Goal: Transaction & Acquisition: Download file/media

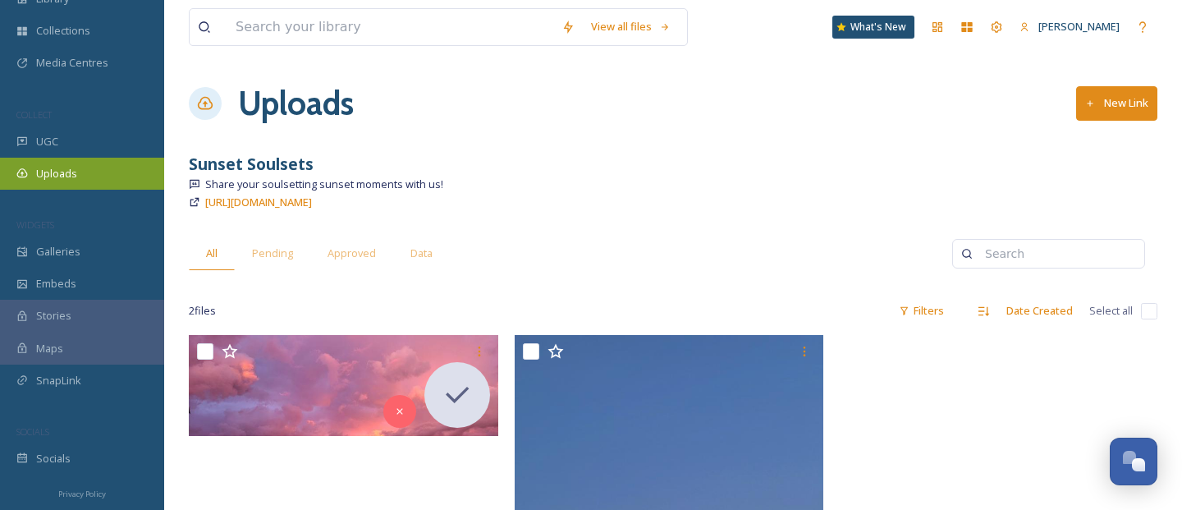
scroll to position [118, 0]
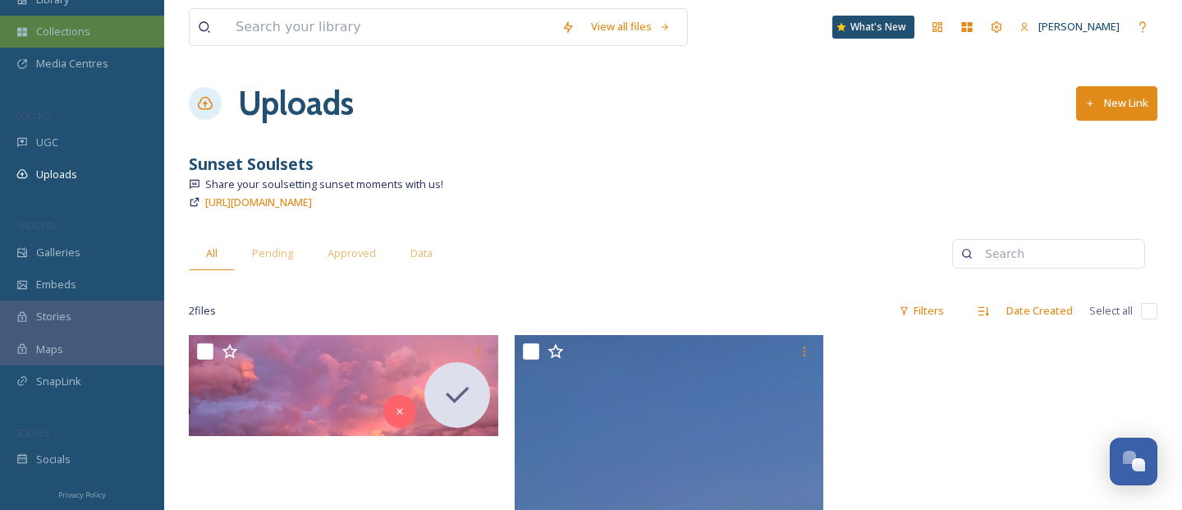
click at [64, 36] on span "Collections" at bounding box center [63, 32] width 54 height 16
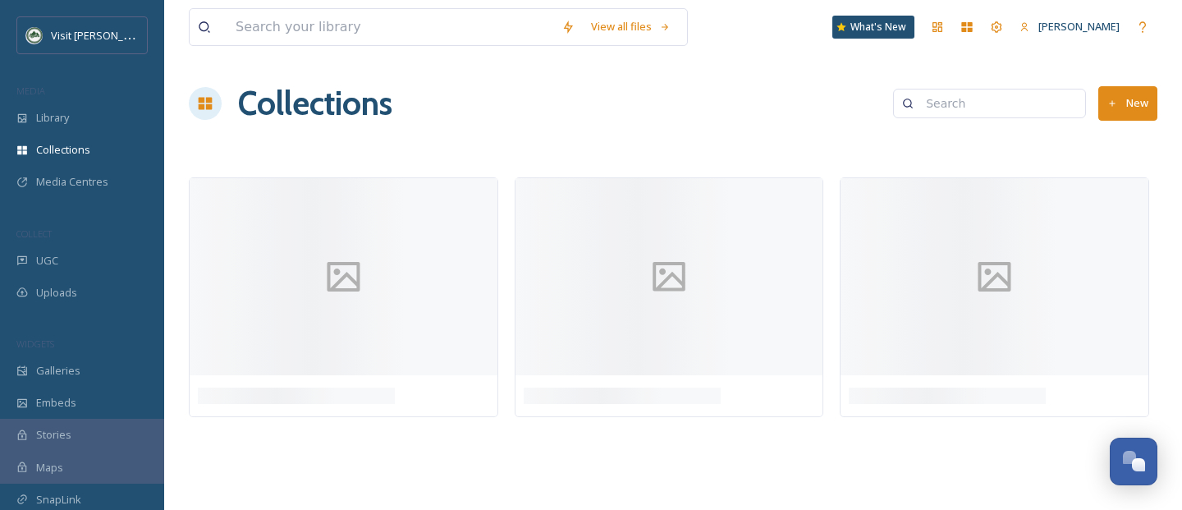
click at [62, 57] on div "Visit [PERSON_NAME] MEDIA Library Collections Media Centres COLLECT UGC Uploads…" at bounding box center [82, 304] width 164 height 577
click at [57, 190] on div "Media Centres" at bounding box center [82, 182] width 164 height 32
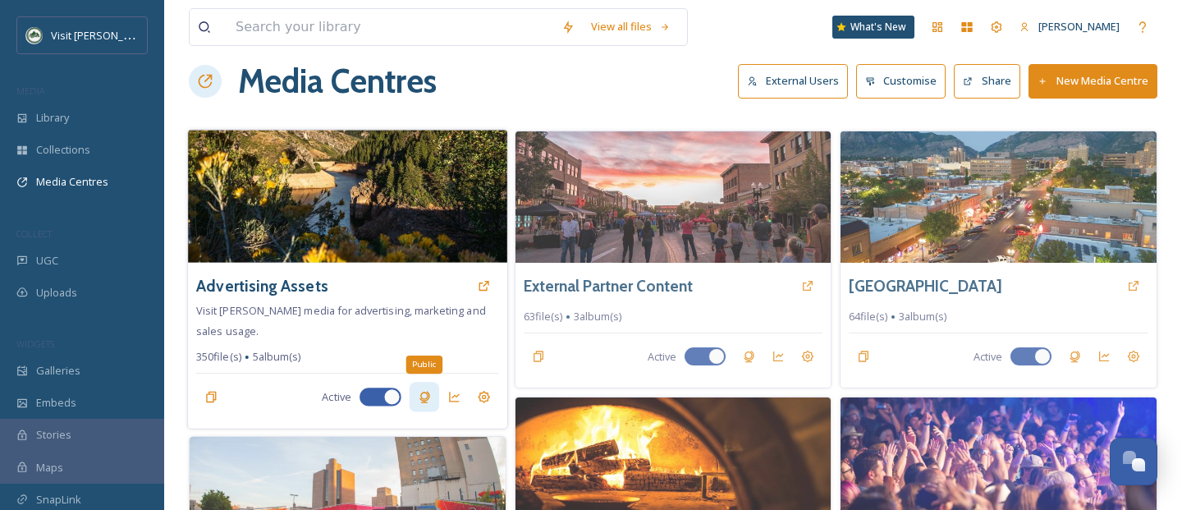
scroll to position [25, 0]
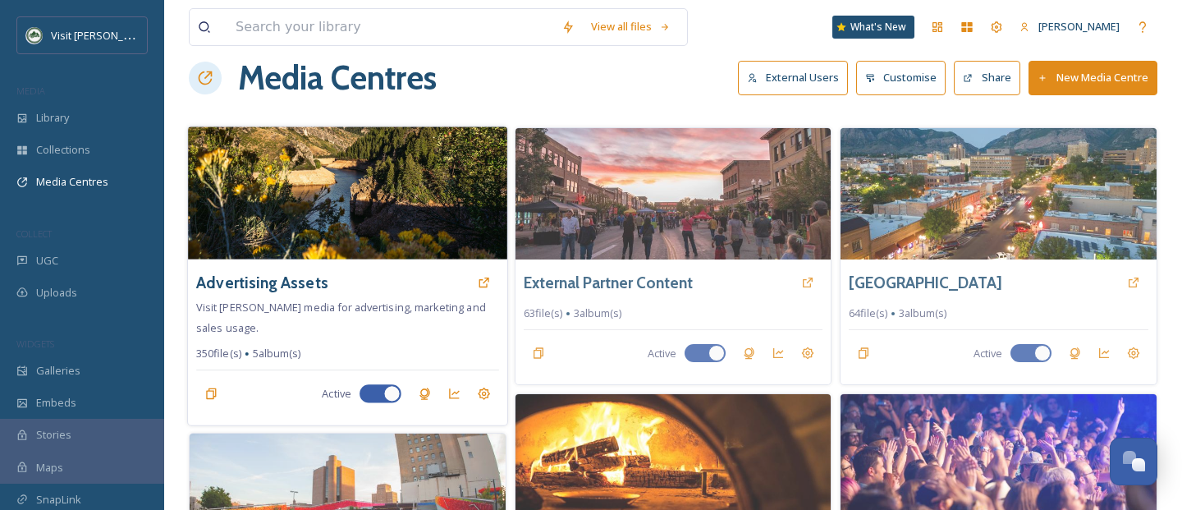
click at [350, 238] on img at bounding box center [347, 192] width 319 height 133
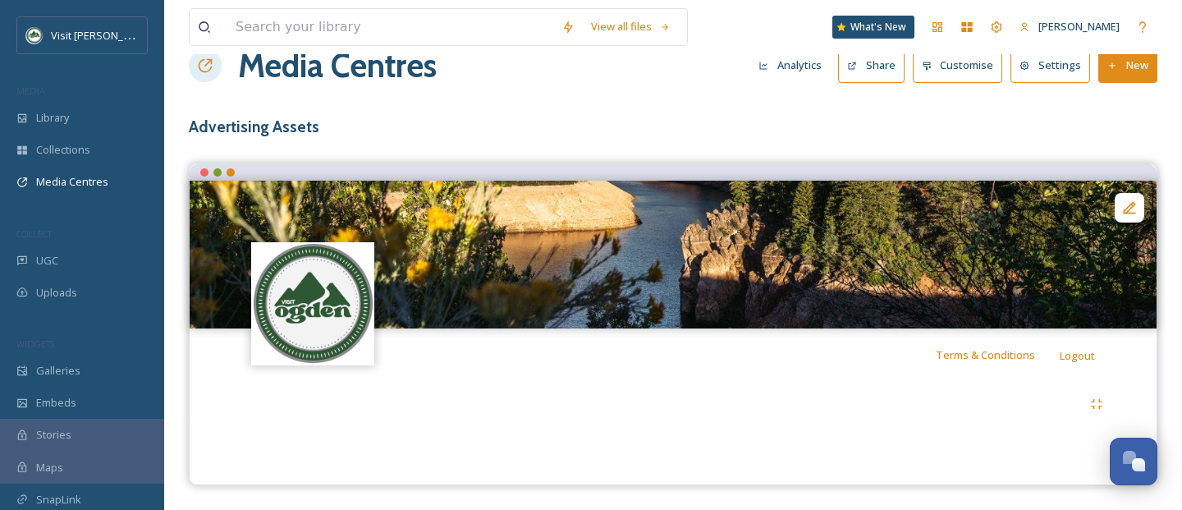
scroll to position [374, 0]
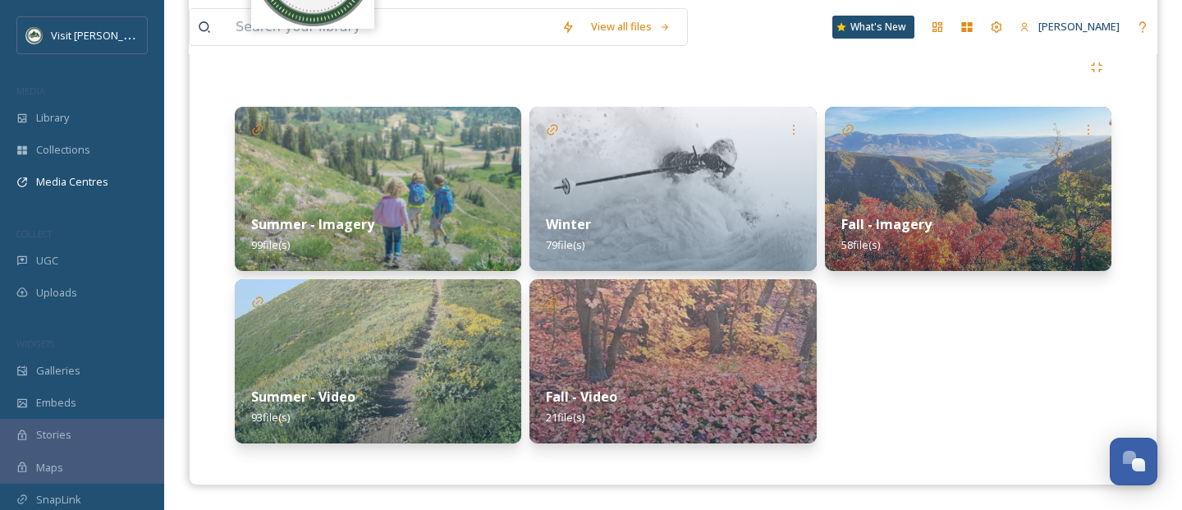
click at [644, 335] on img at bounding box center [672, 361] width 286 height 164
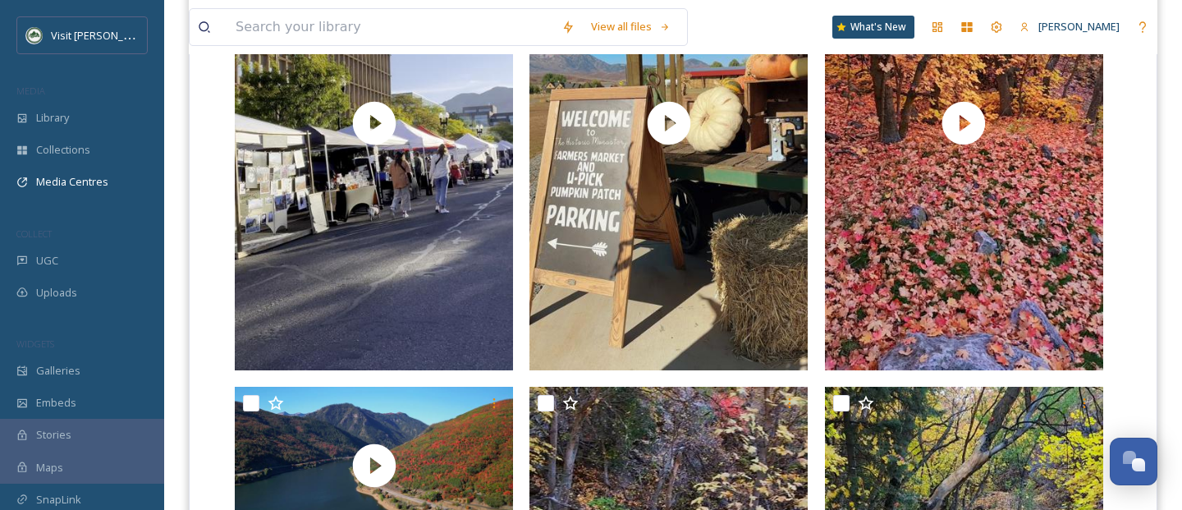
scroll to position [616, 0]
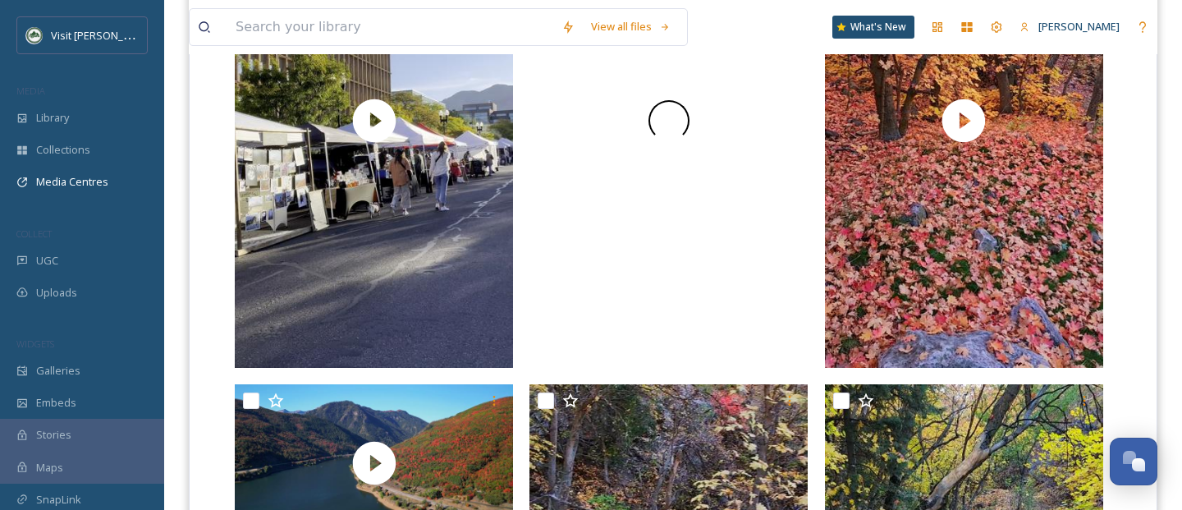
click at [699, 126] on div at bounding box center [668, 121] width 278 height 495
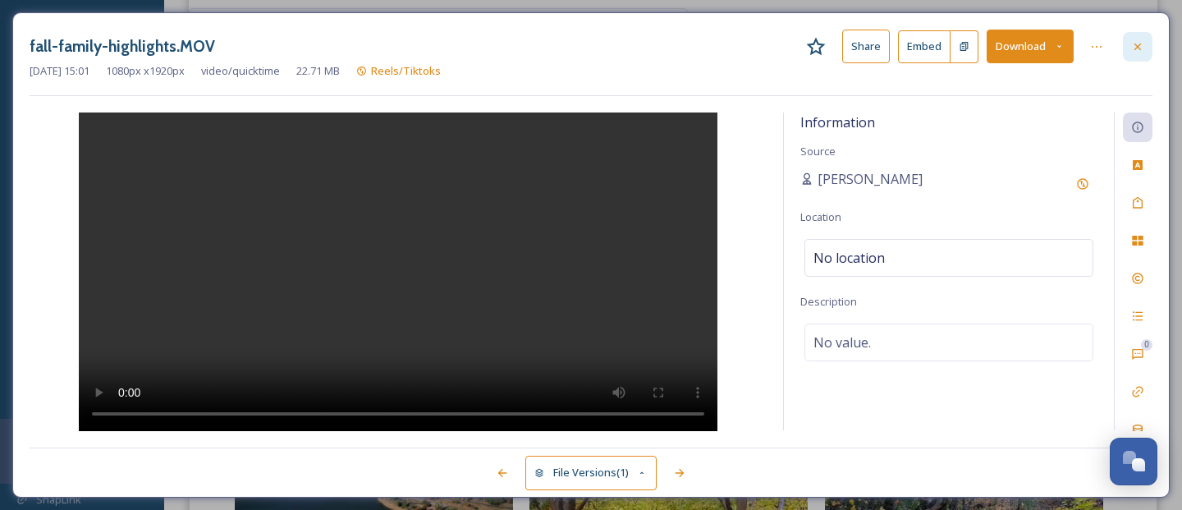
click at [1134, 38] on div at bounding box center [1138, 47] width 30 height 30
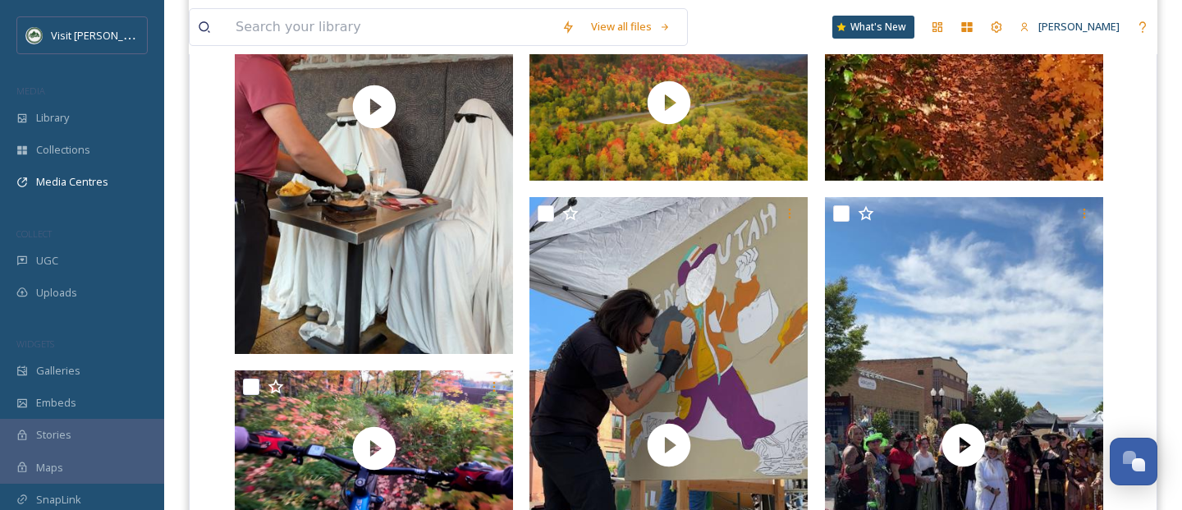
scroll to position [2067, 0]
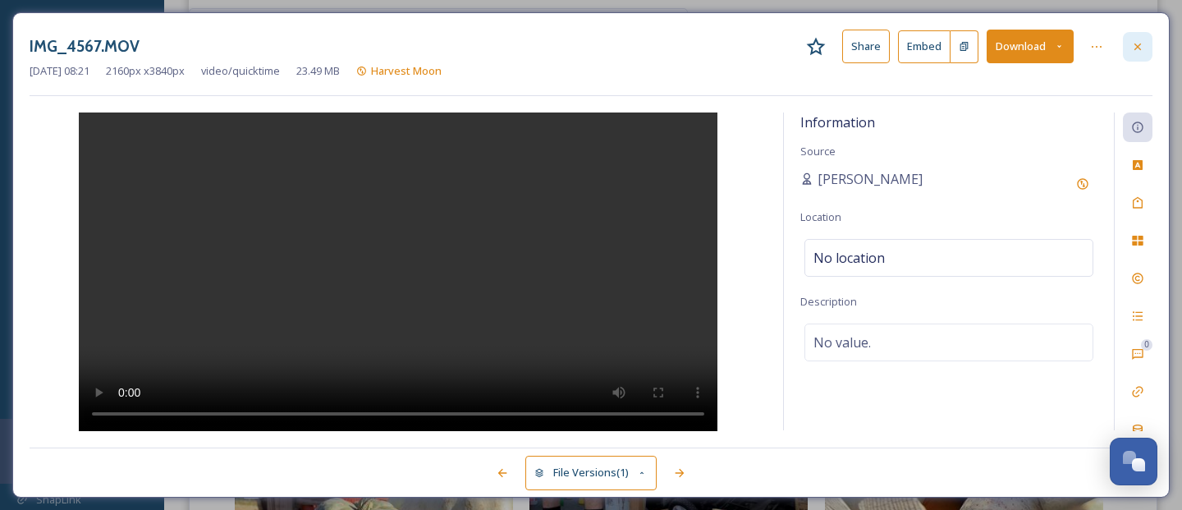
click at [1142, 43] on icon at bounding box center [1137, 46] width 13 height 13
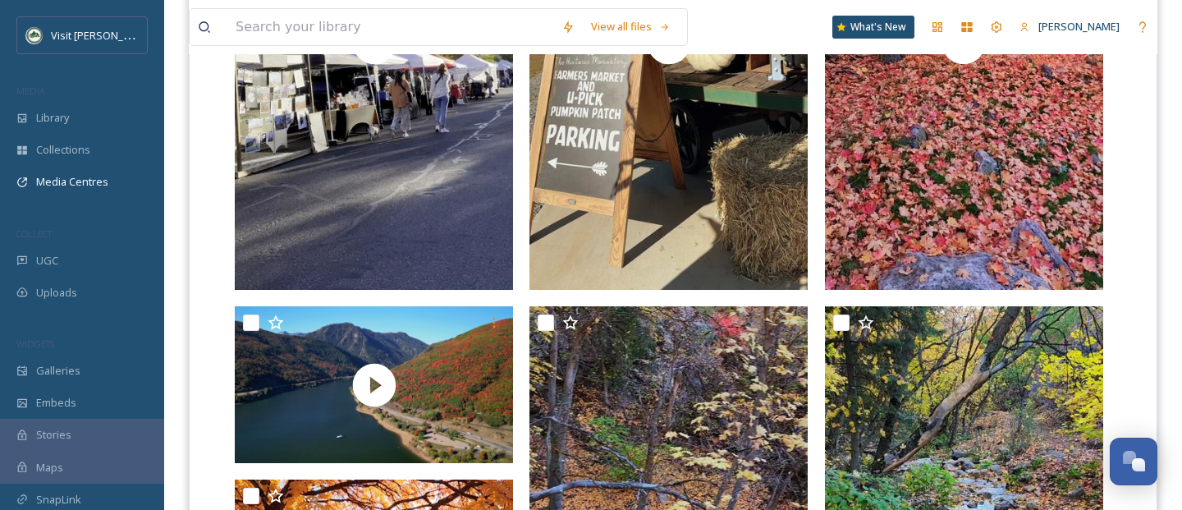
scroll to position [600, 0]
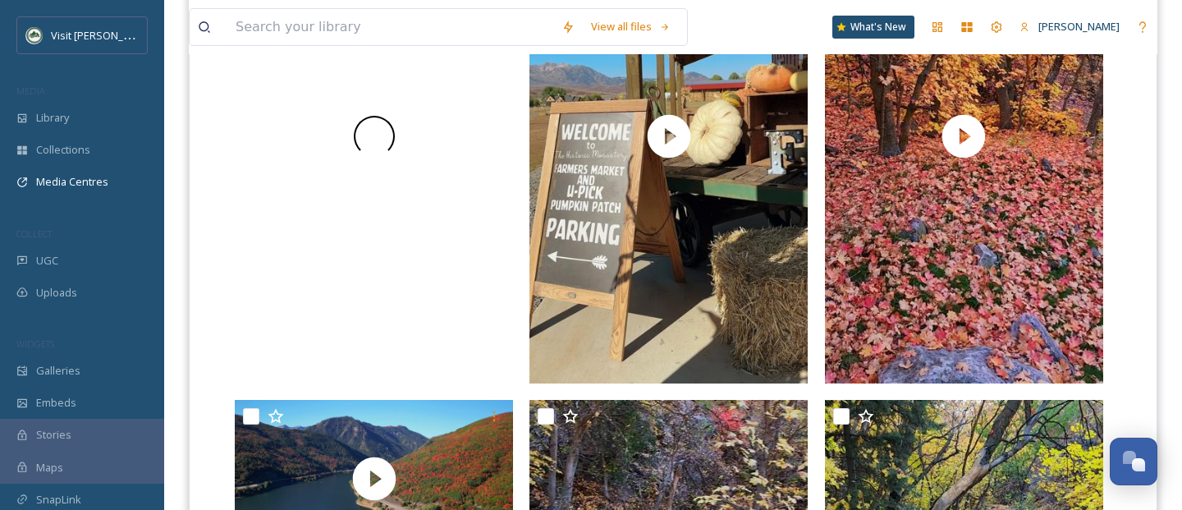
click at [444, 236] on div at bounding box center [374, 136] width 278 height 495
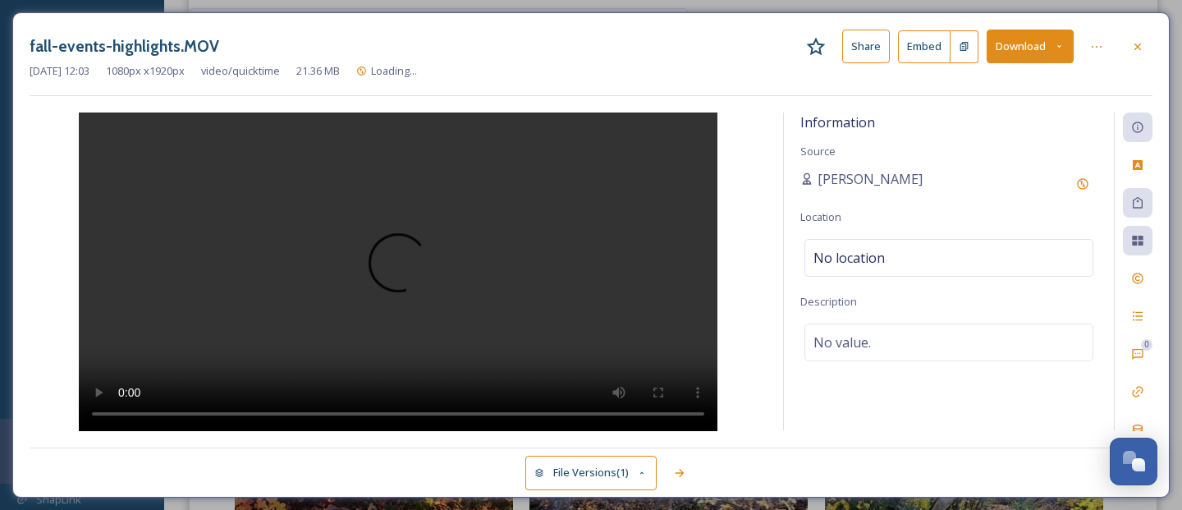
scroll to position [89, 0]
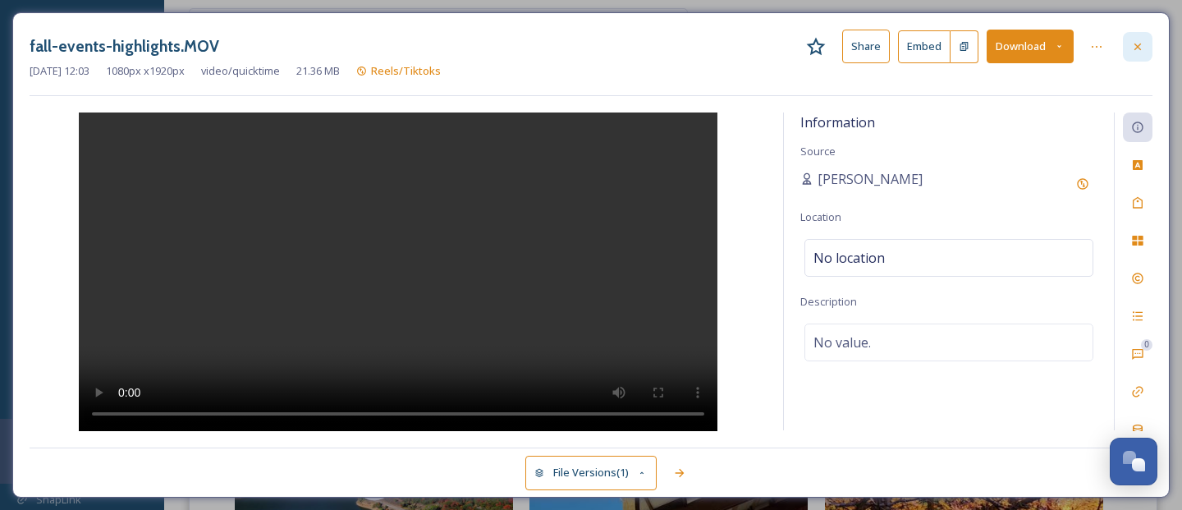
click at [1142, 47] on icon at bounding box center [1137, 46] width 13 height 13
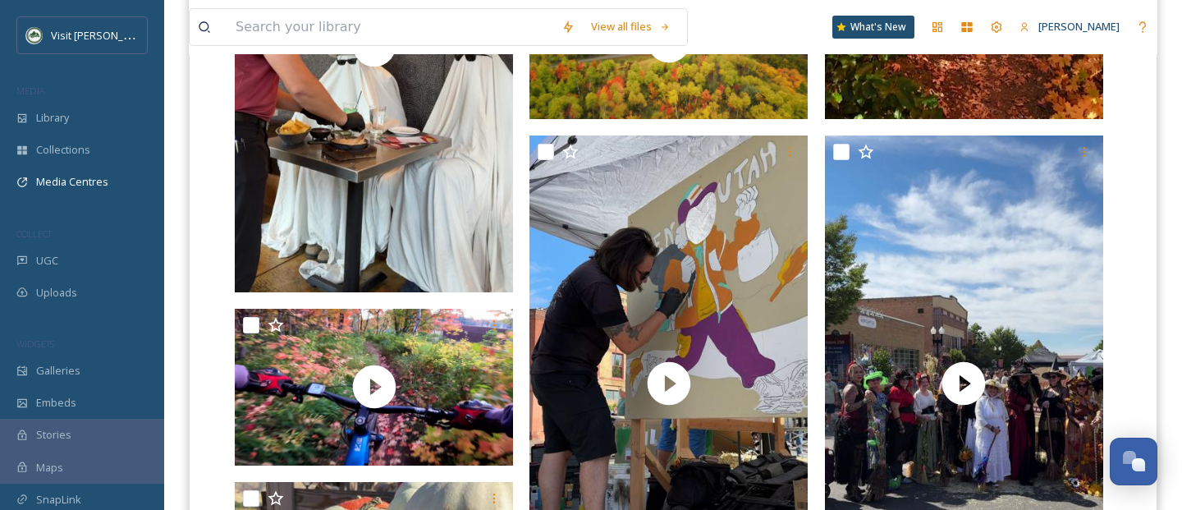
scroll to position [2043, 0]
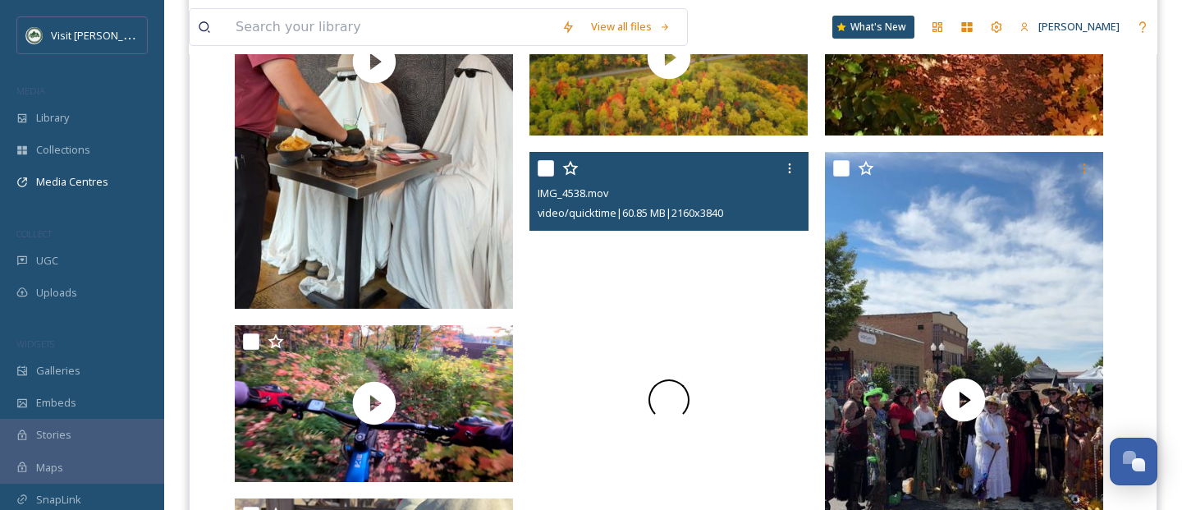
click at [656, 331] on div at bounding box center [668, 399] width 278 height 495
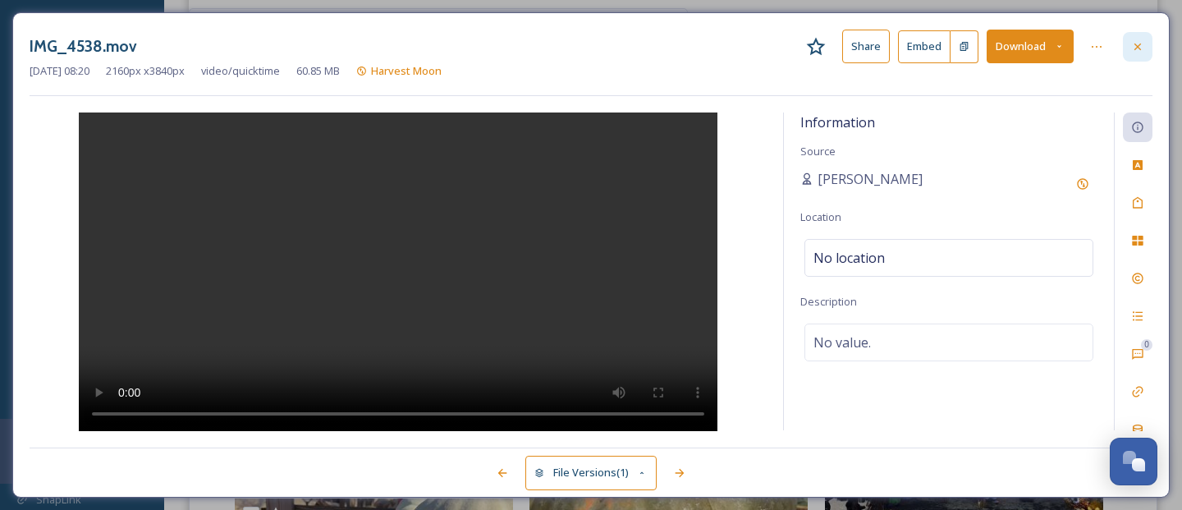
click at [1142, 51] on icon at bounding box center [1137, 46] width 13 height 13
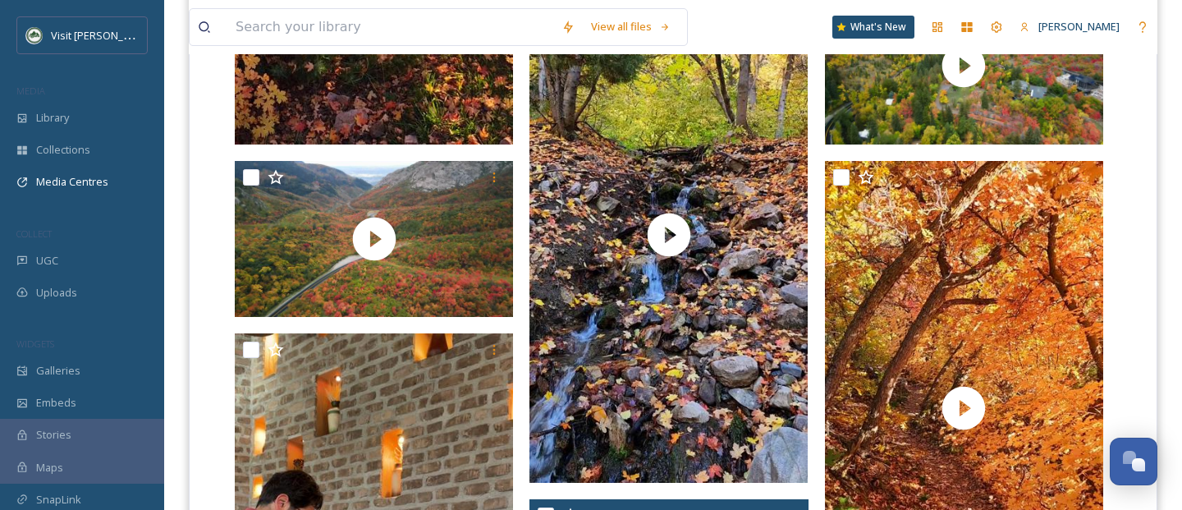
scroll to position [835, 0]
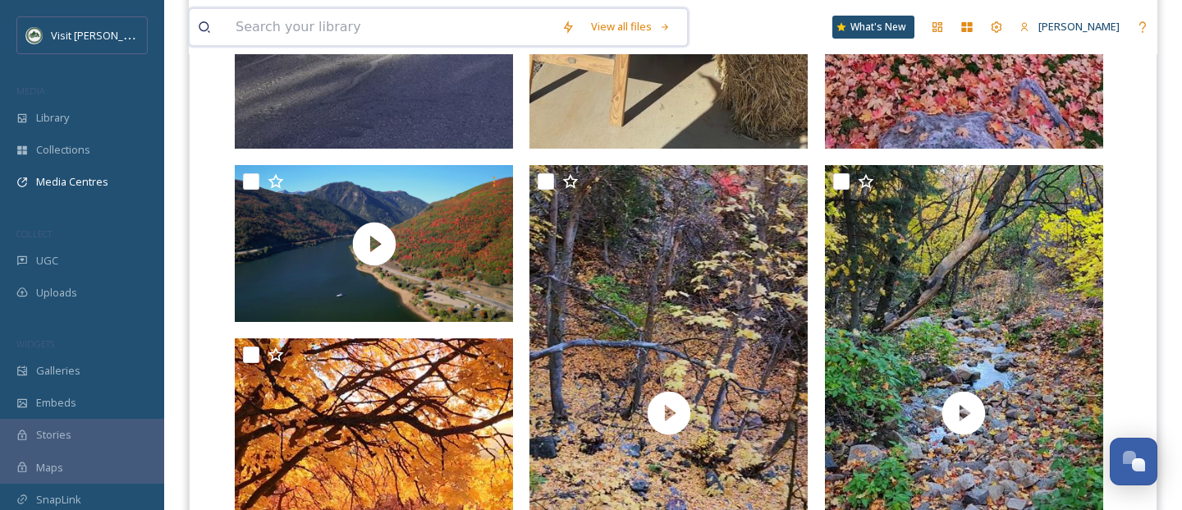
click at [361, 12] on input at bounding box center [390, 27] width 326 height 36
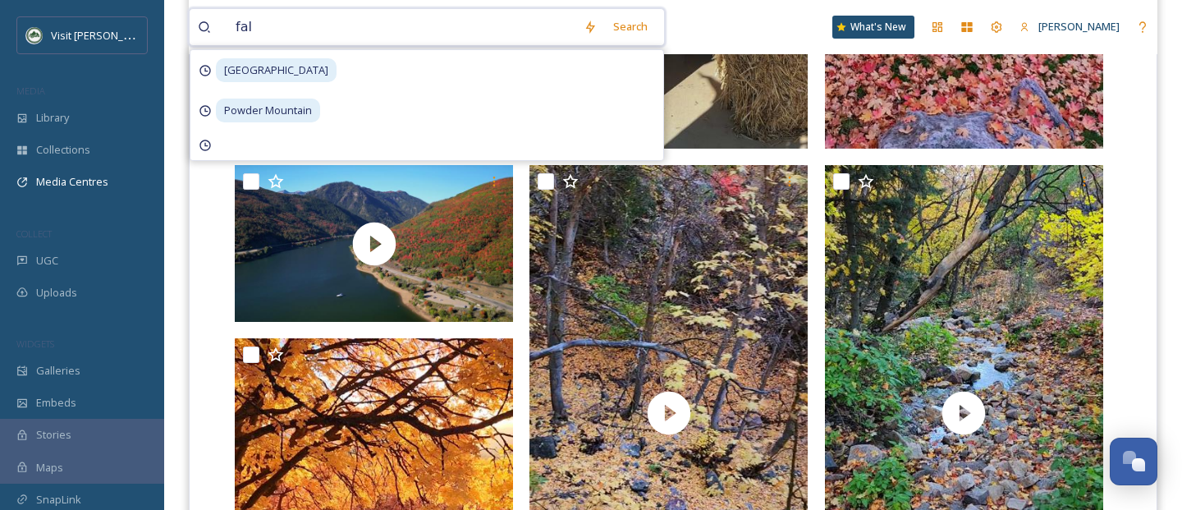
type input "fall"
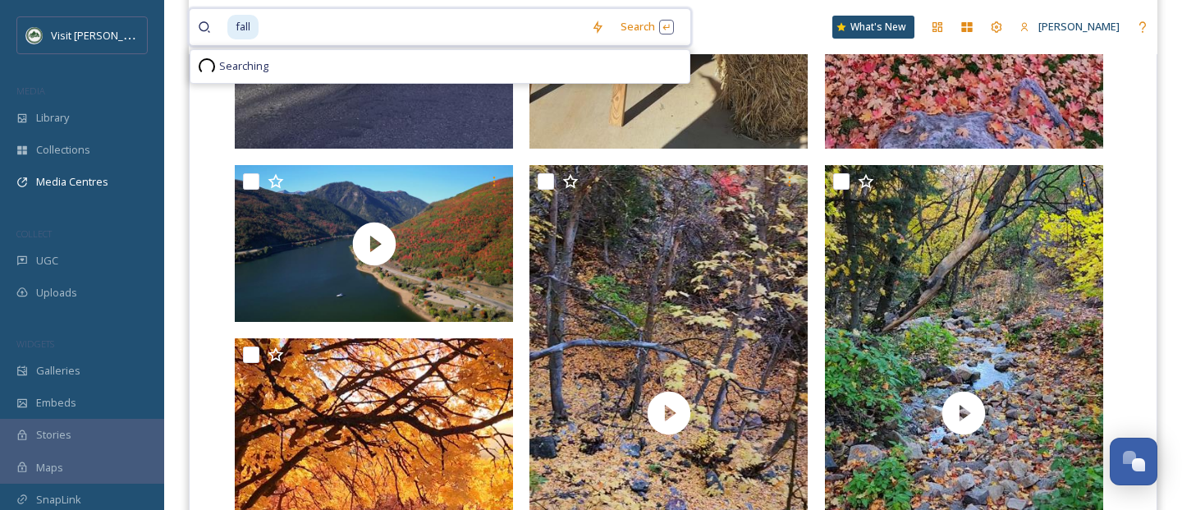
click at [361, 12] on input at bounding box center [421, 27] width 323 height 36
click at [645, 32] on div "Search Press Enter to search" at bounding box center [647, 27] width 70 height 32
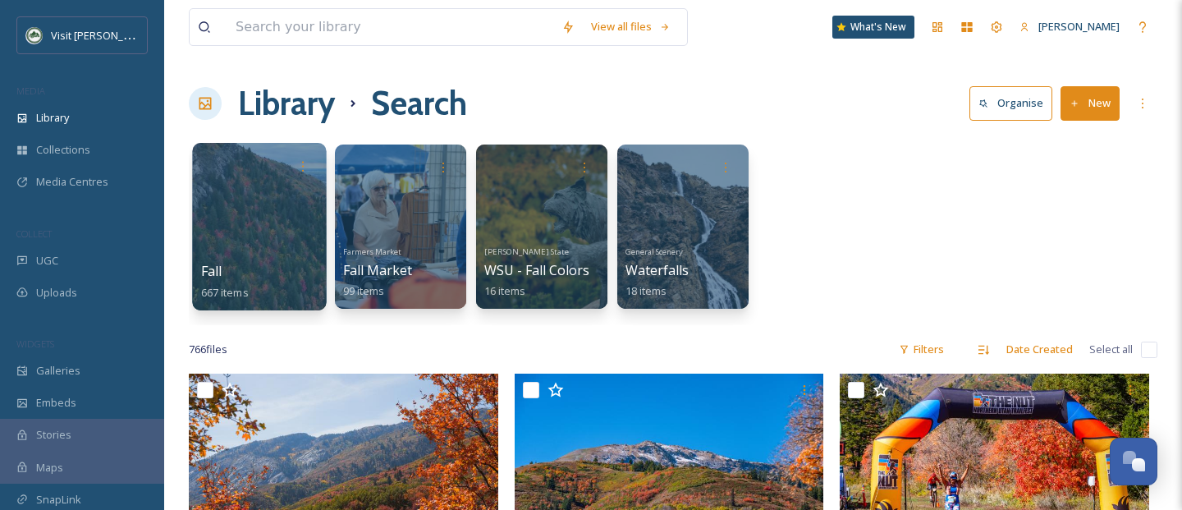
click at [285, 199] on div at bounding box center [259, 226] width 134 height 167
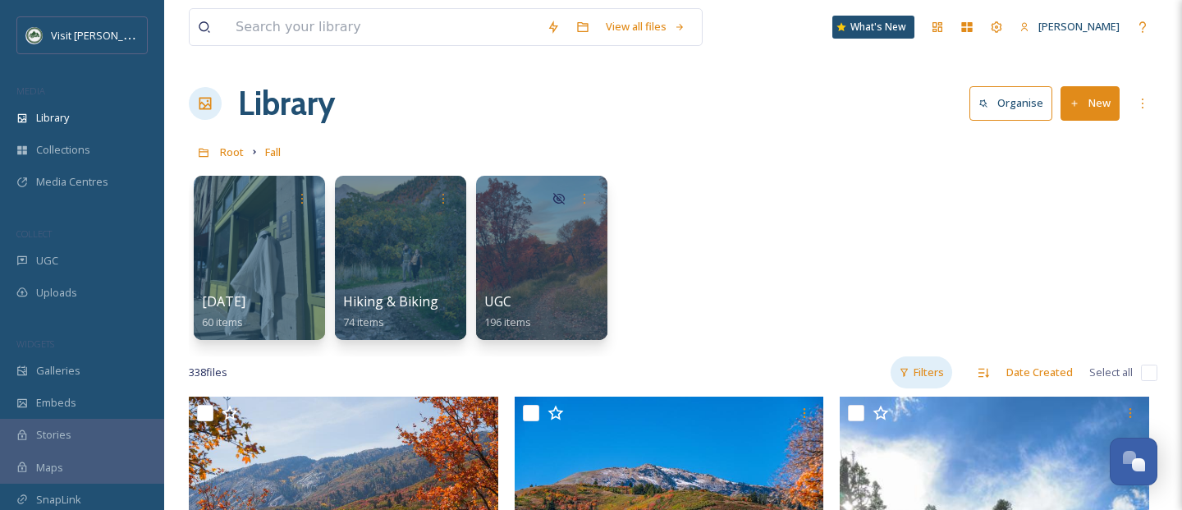
click at [937, 375] on div "Filters" at bounding box center [921, 372] width 62 height 32
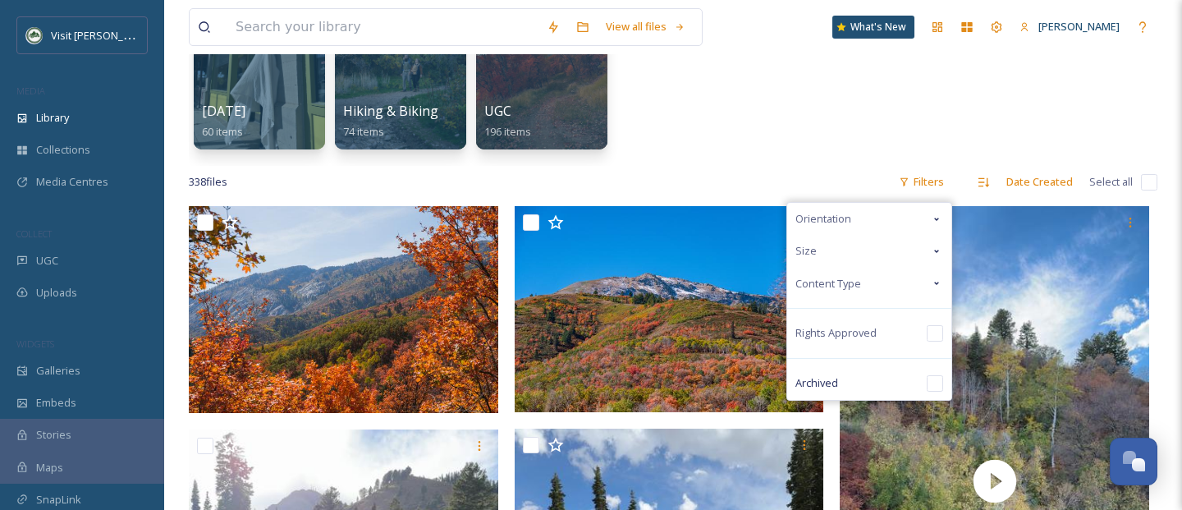
scroll to position [193, 0]
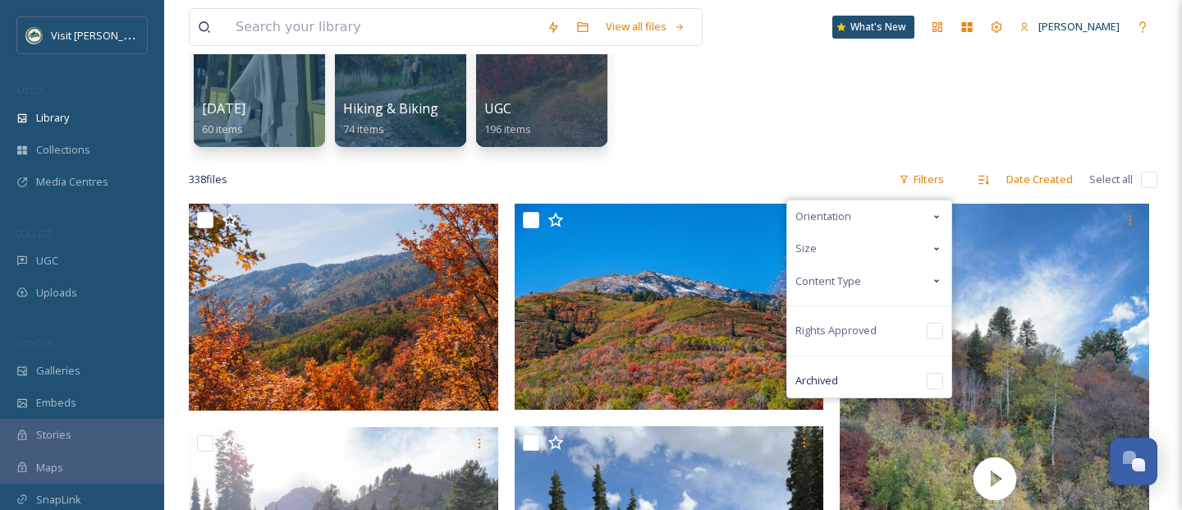
click at [920, 286] on div "Content Type" at bounding box center [869, 281] width 164 height 32
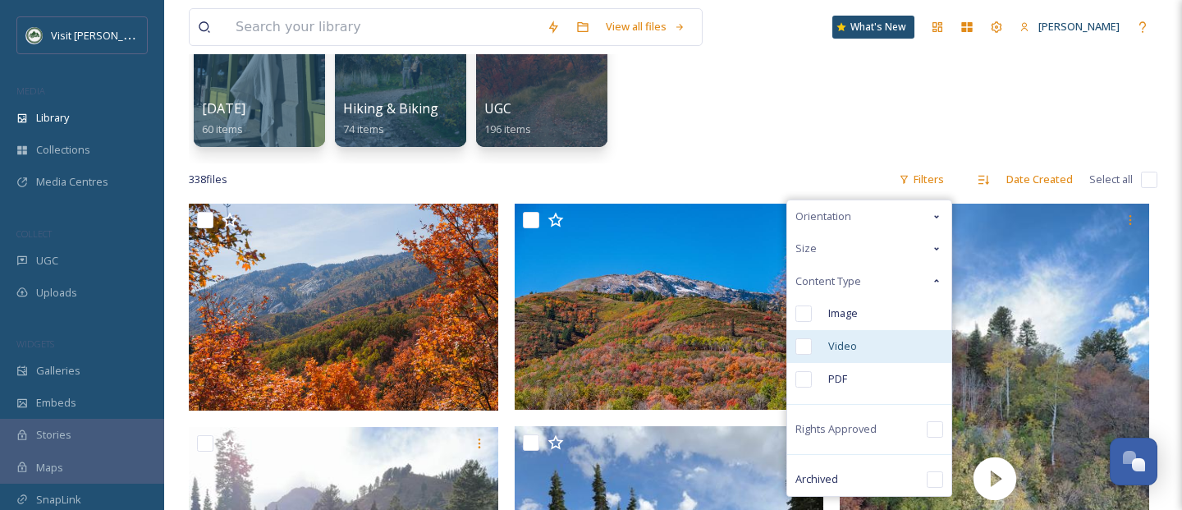
click at [809, 349] on input "checkbox" at bounding box center [803, 346] width 16 height 16
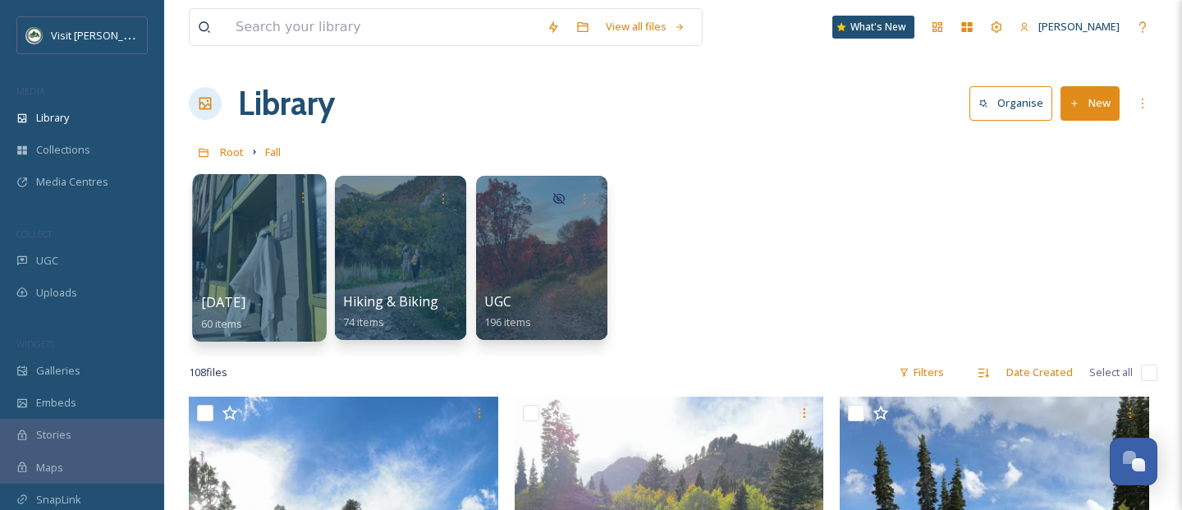
click at [258, 193] on div at bounding box center [259, 197] width 117 height 30
click at [282, 286] on div at bounding box center [259, 257] width 134 height 167
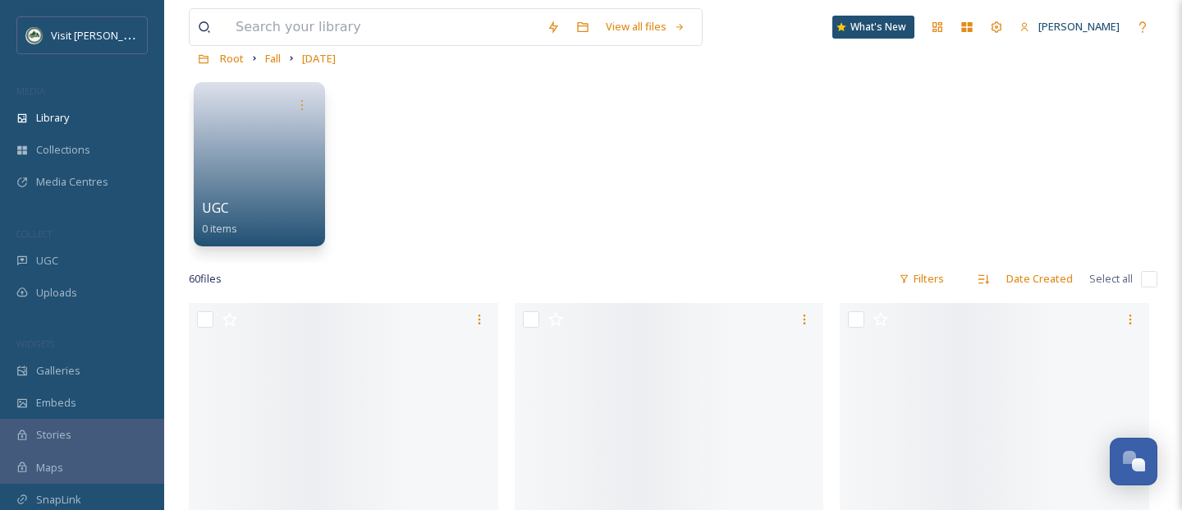
scroll to position [99, 0]
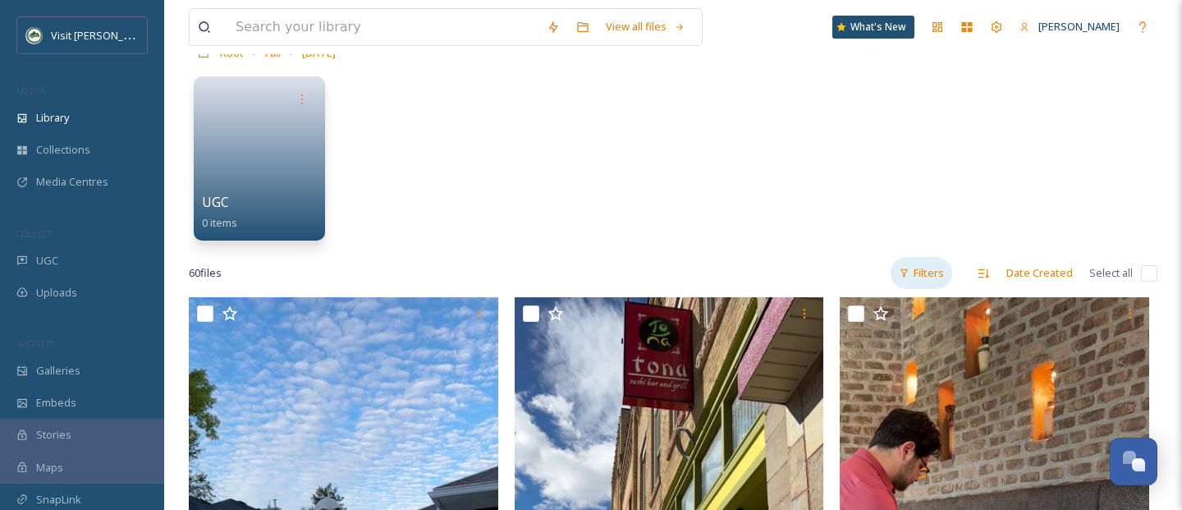
click at [921, 280] on div "Filters" at bounding box center [921, 273] width 62 height 32
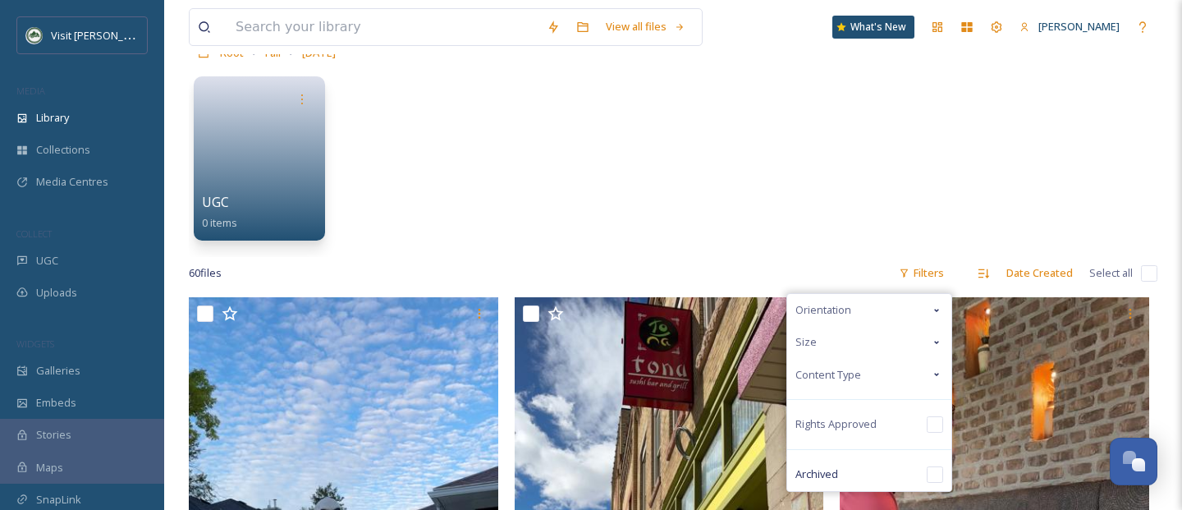
click at [888, 377] on div "Content Type" at bounding box center [869, 375] width 164 height 32
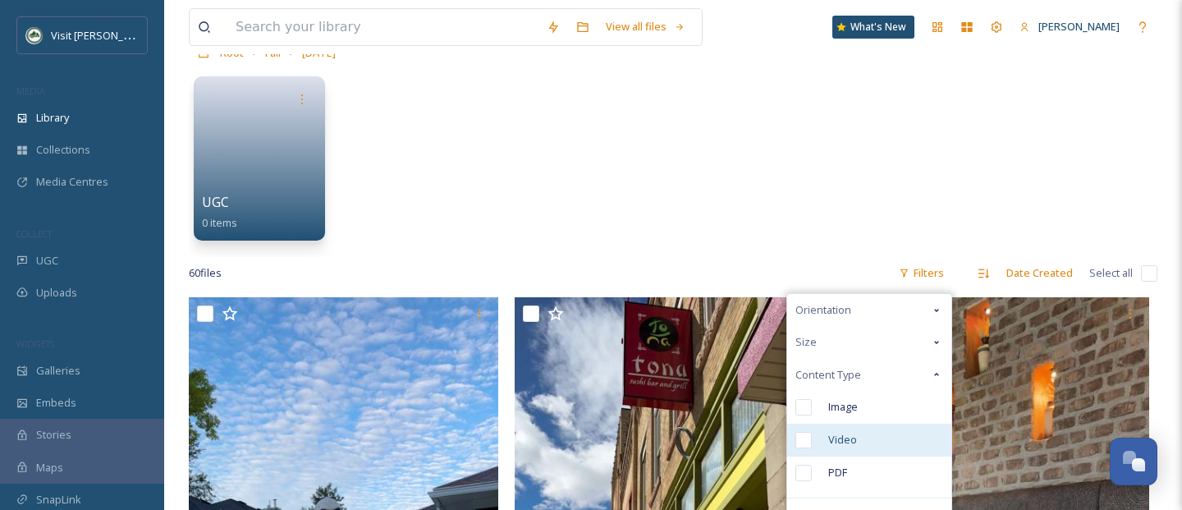
click at [809, 437] on input "checkbox" at bounding box center [803, 440] width 16 height 16
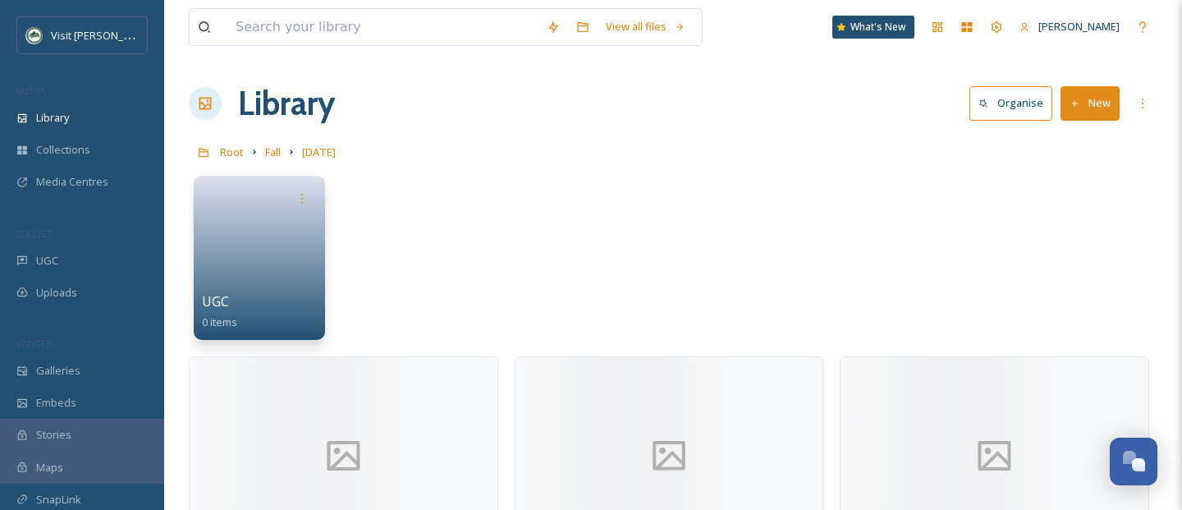
scroll to position [94, 0]
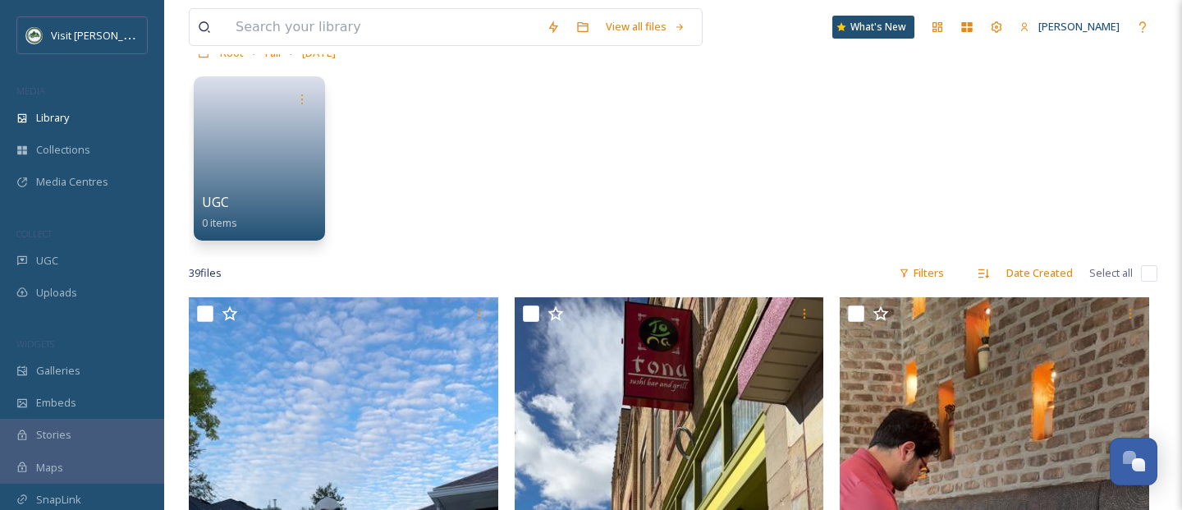
click at [510, 259] on div "39 file s Filters Date Created Select all" at bounding box center [673, 273] width 968 height 32
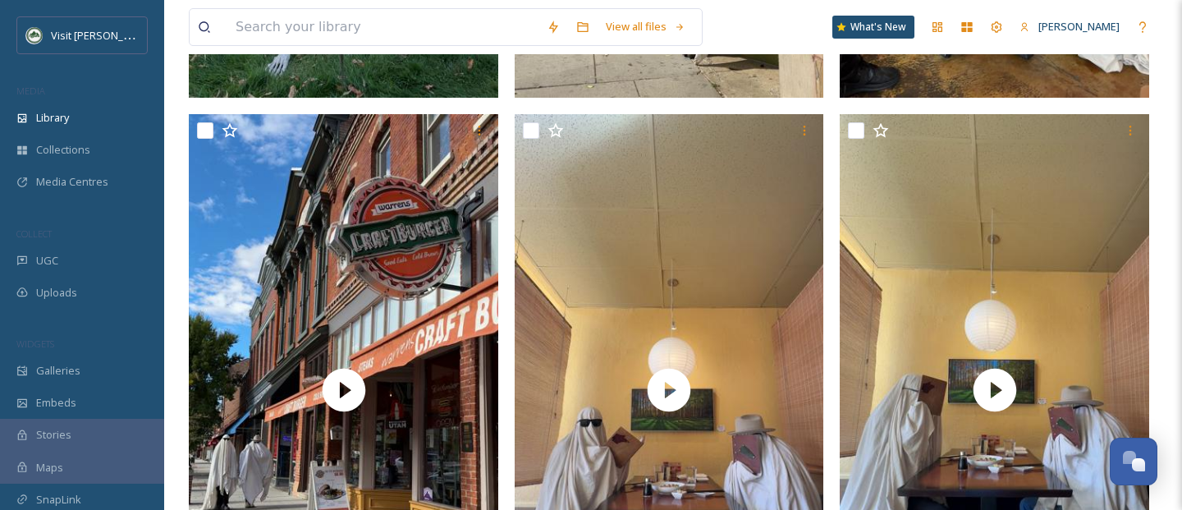
scroll to position [835, 0]
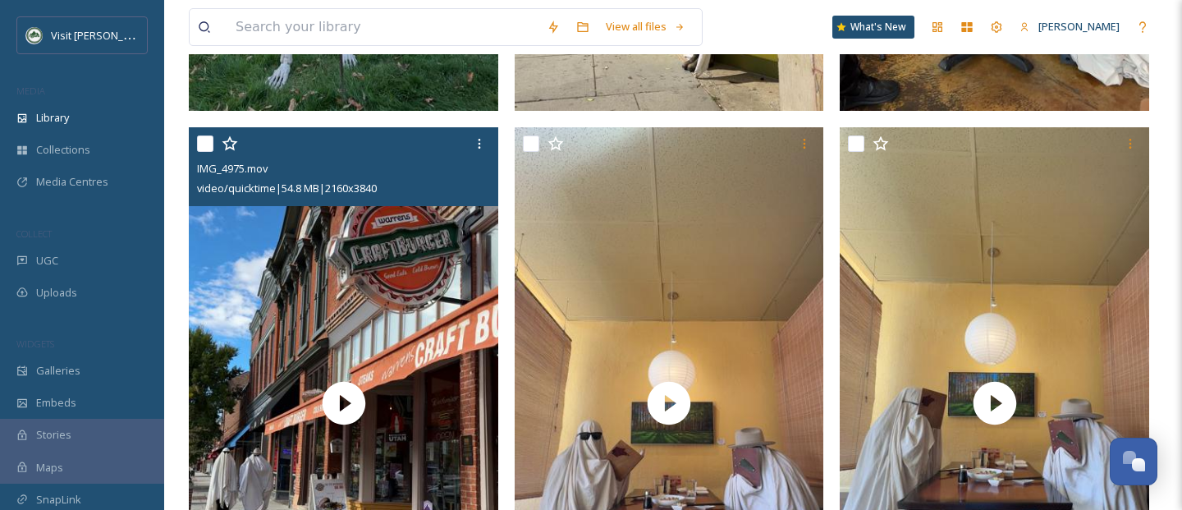
click at [200, 144] on input "checkbox" at bounding box center [205, 143] width 16 height 16
checkbox input "true"
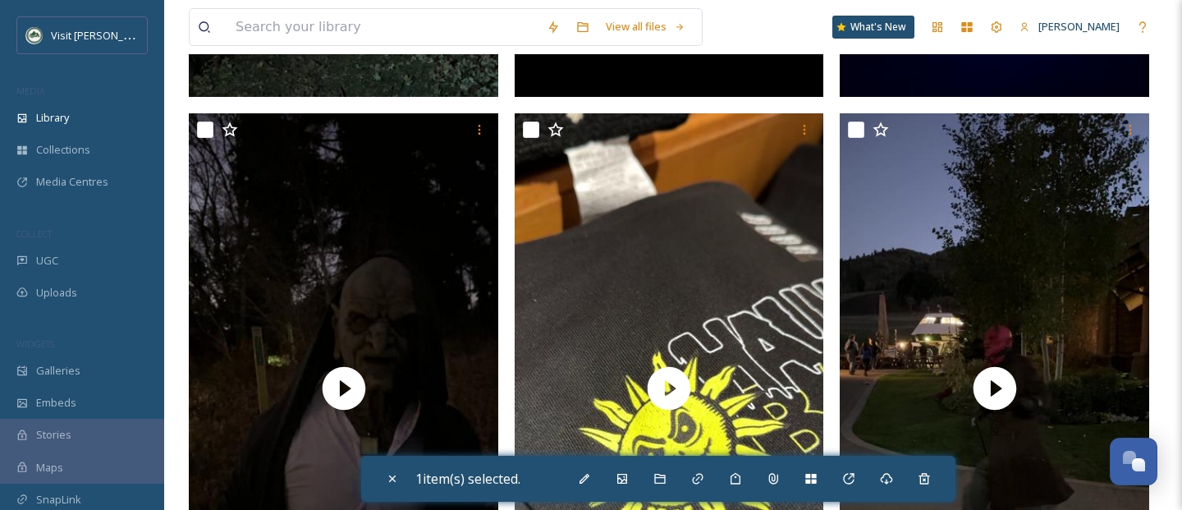
scroll to position [7263, 0]
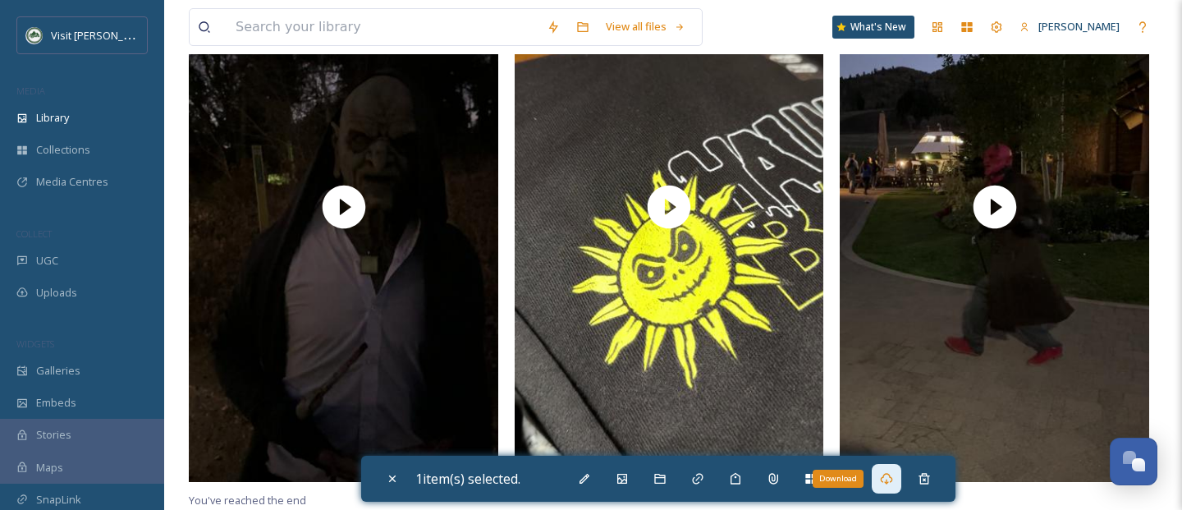
click at [893, 474] on icon at bounding box center [887, 478] width 12 height 11
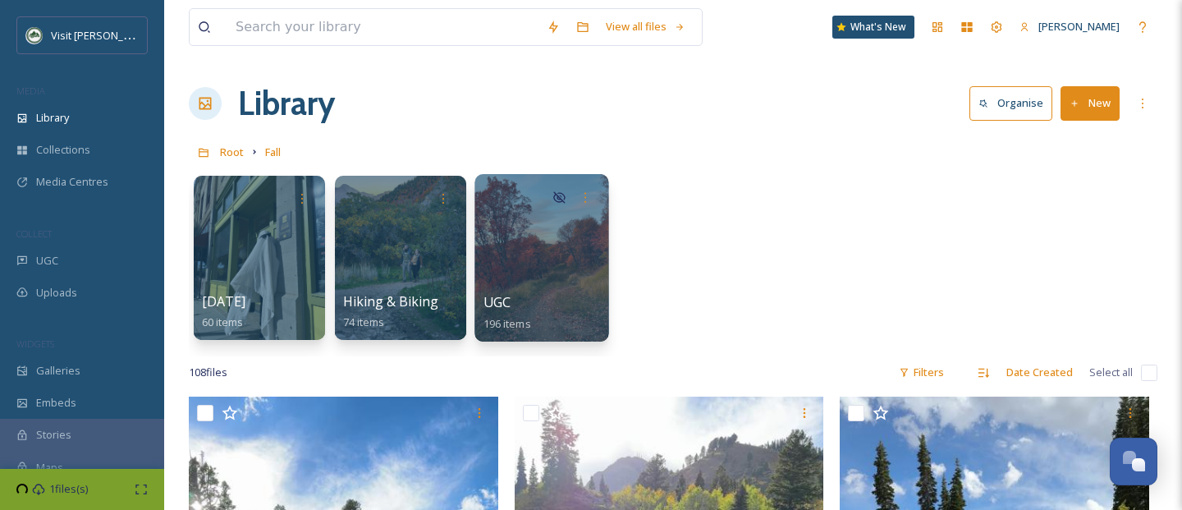
click at [547, 245] on div at bounding box center [541, 257] width 134 height 167
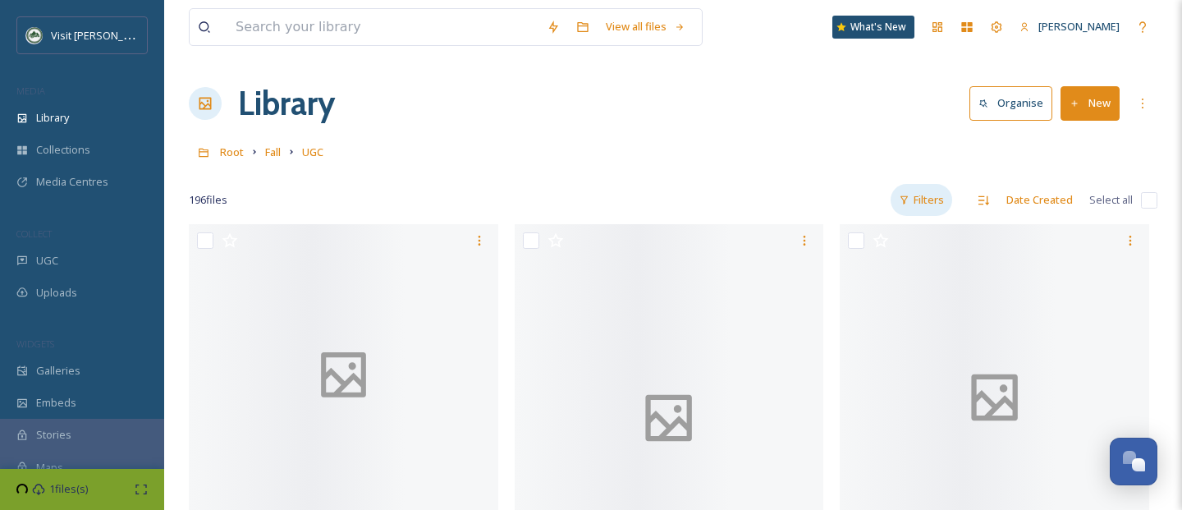
click at [919, 197] on div "Filters" at bounding box center [921, 200] width 62 height 32
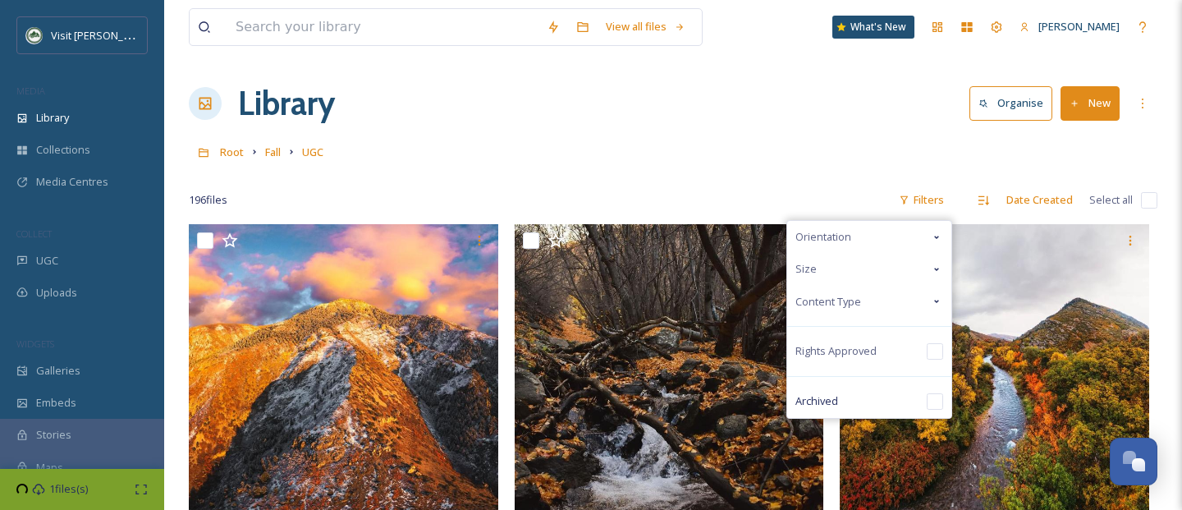
click at [929, 270] on div "Size" at bounding box center [869, 269] width 164 height 32
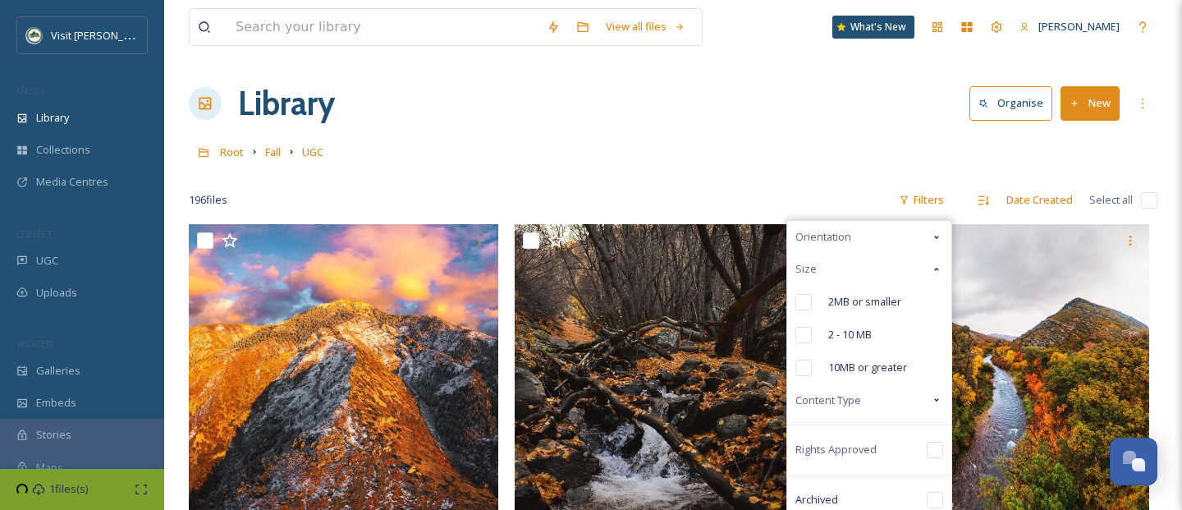
click at [929, 269] on div "Size" at bounding box center [869, 269] width 164 height 32
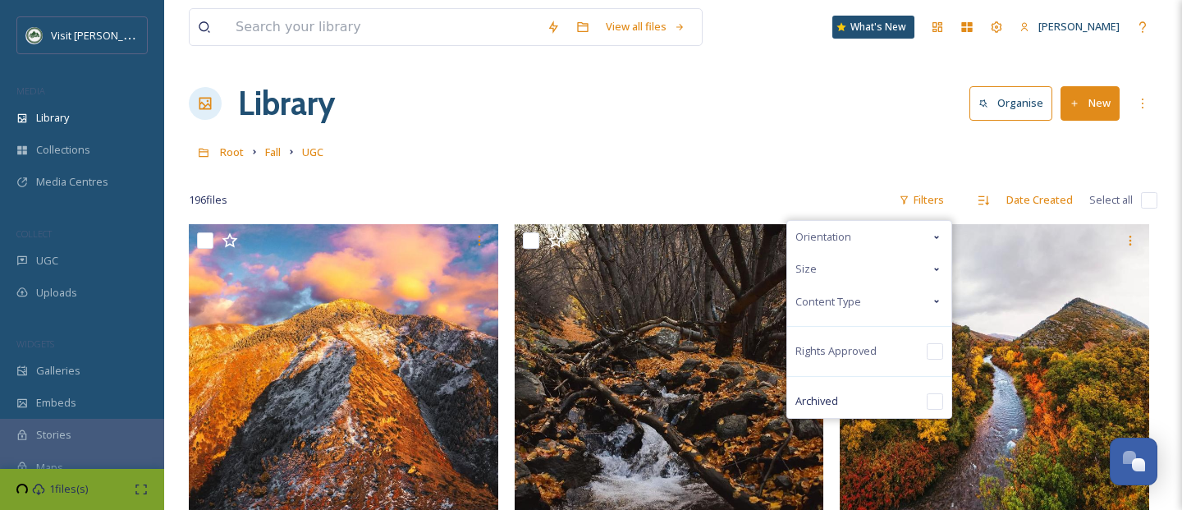
click at [929, 303] on div "Content Type" at bounding box center [869, 302] width 164 height 32
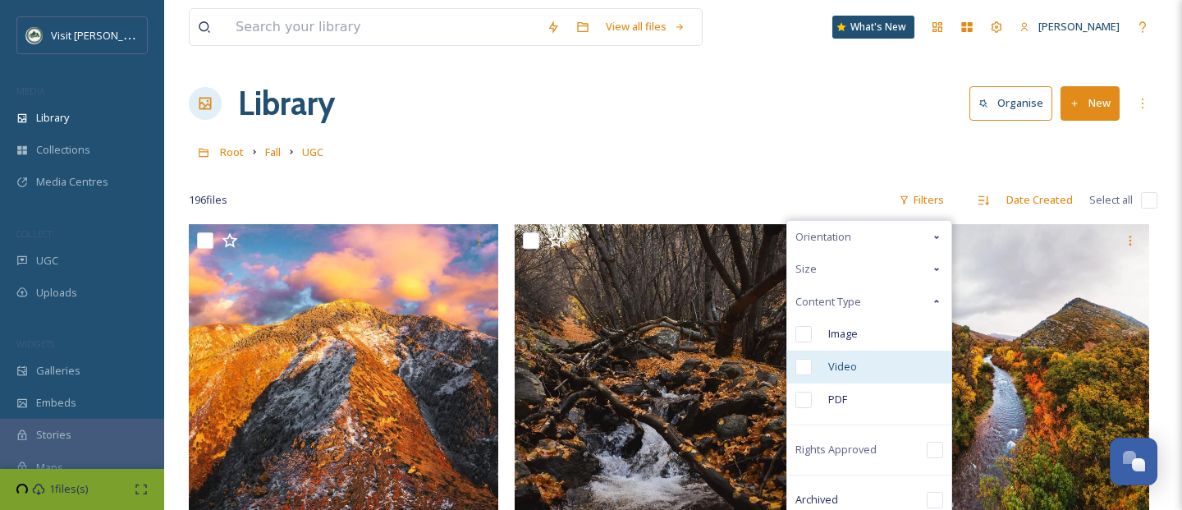
click at [790, 380] on div "Video" at bounding box center [869, 366] width 164 height 33
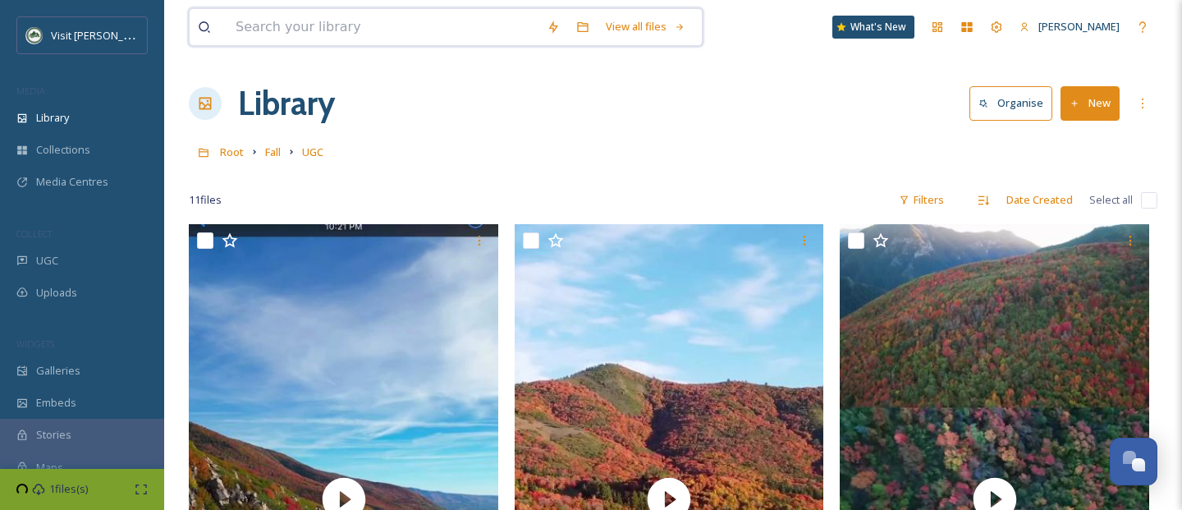
click at [292, 19] on input at bounding box center [382, 27] width 311 height 36
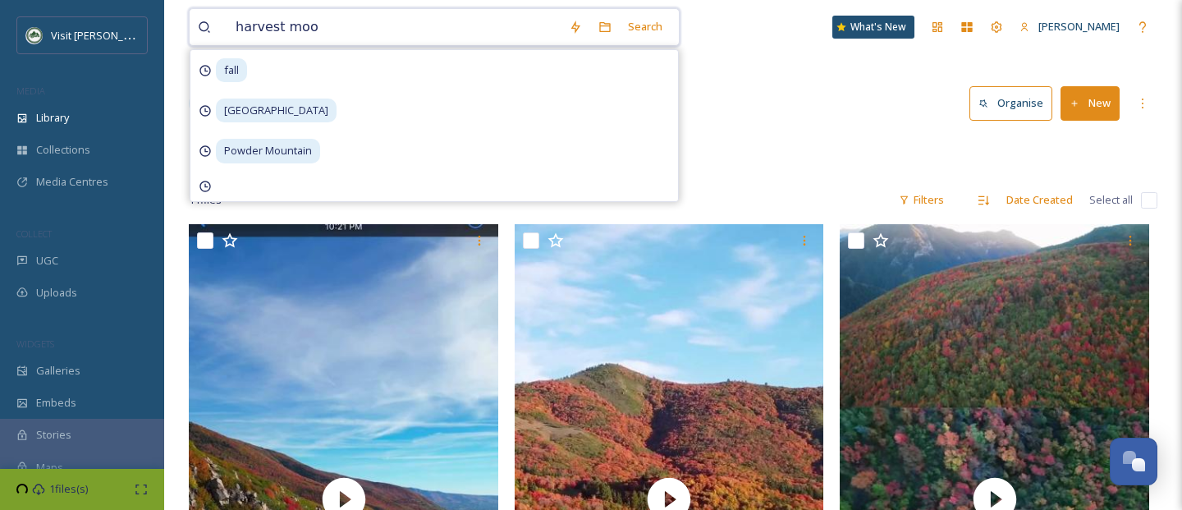
type input "harvest moon"
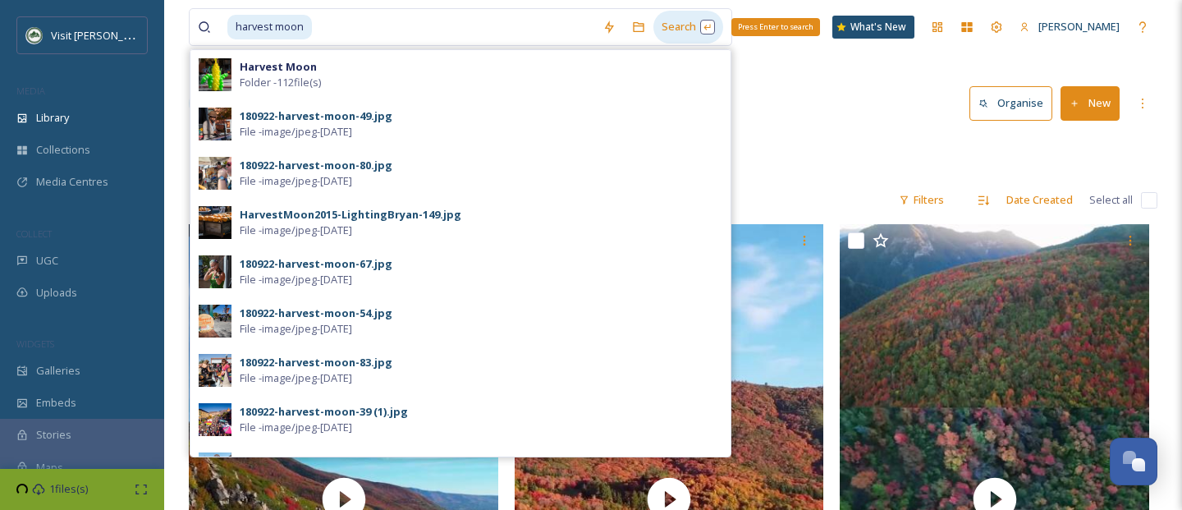
click at [673, 13] on div "Search Press Enter to search" at bounding box center [688, 27] width 70 height 32
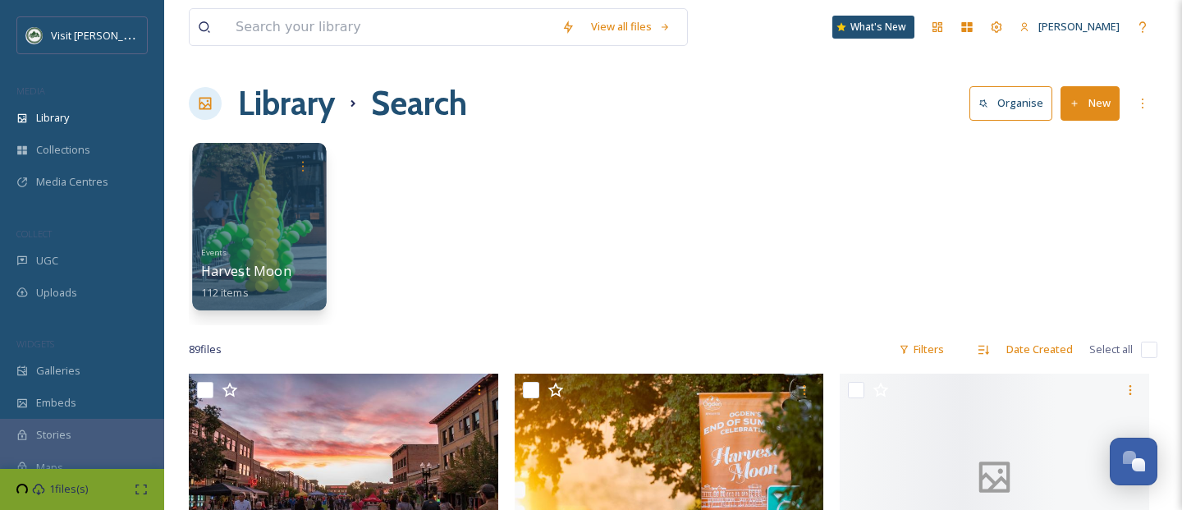
click at [250, 190] on div at bounding box center [259, 226] width 134 height 167
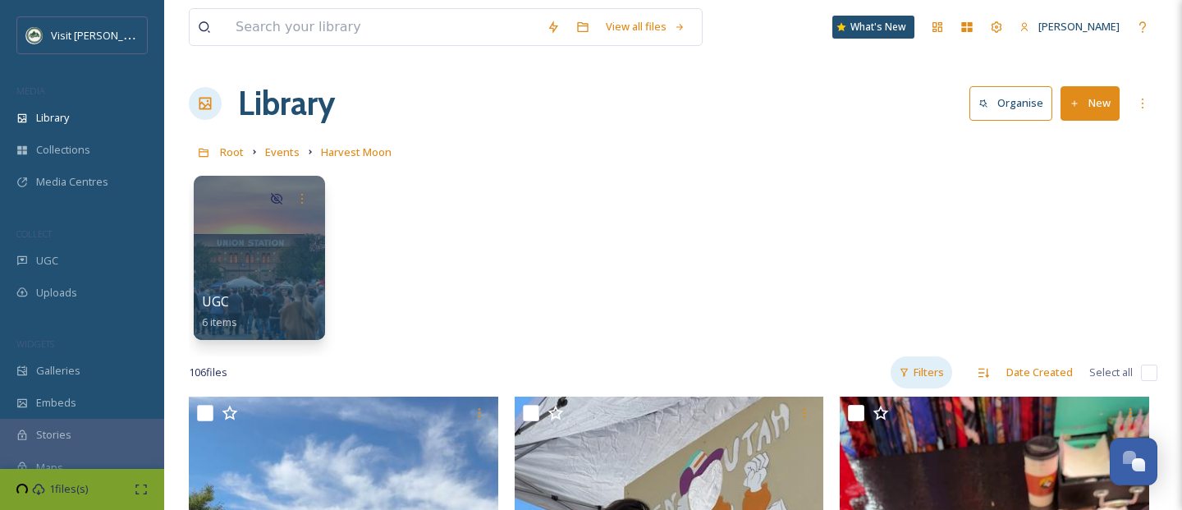
click at [923, 364] on div "Filters" at bounding box center [921, 372] width 62 height 32
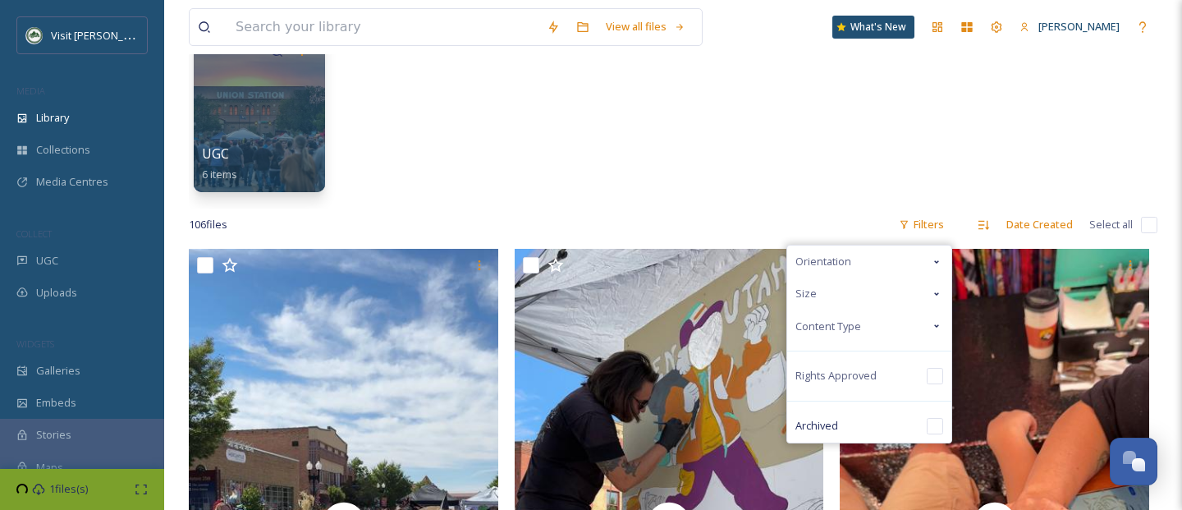
scroll to position [155, 0]
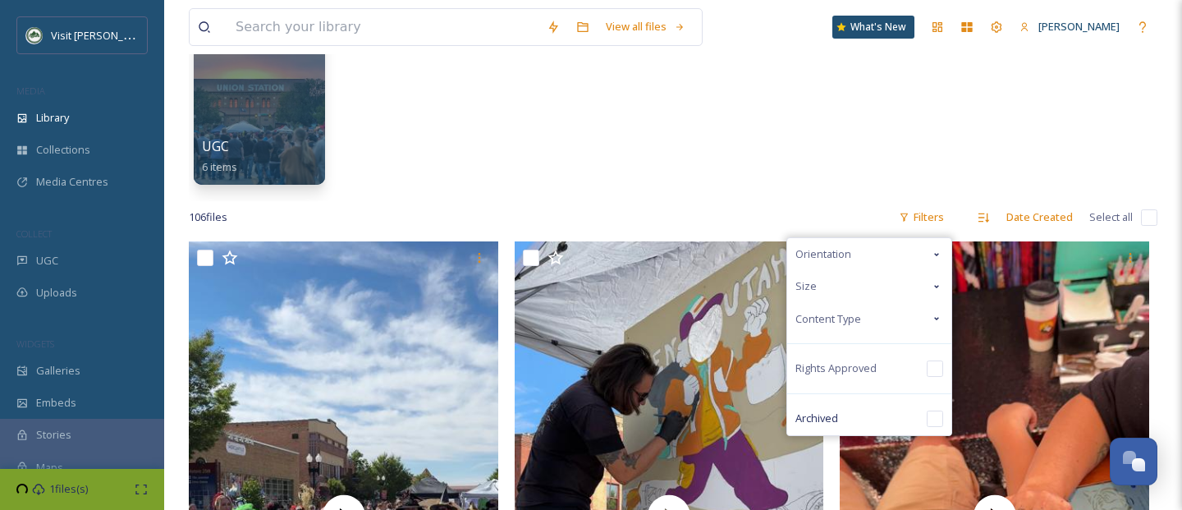
click at [917, 311] on div "Content Type" at bounding box center [869, 319] width 164 height 32
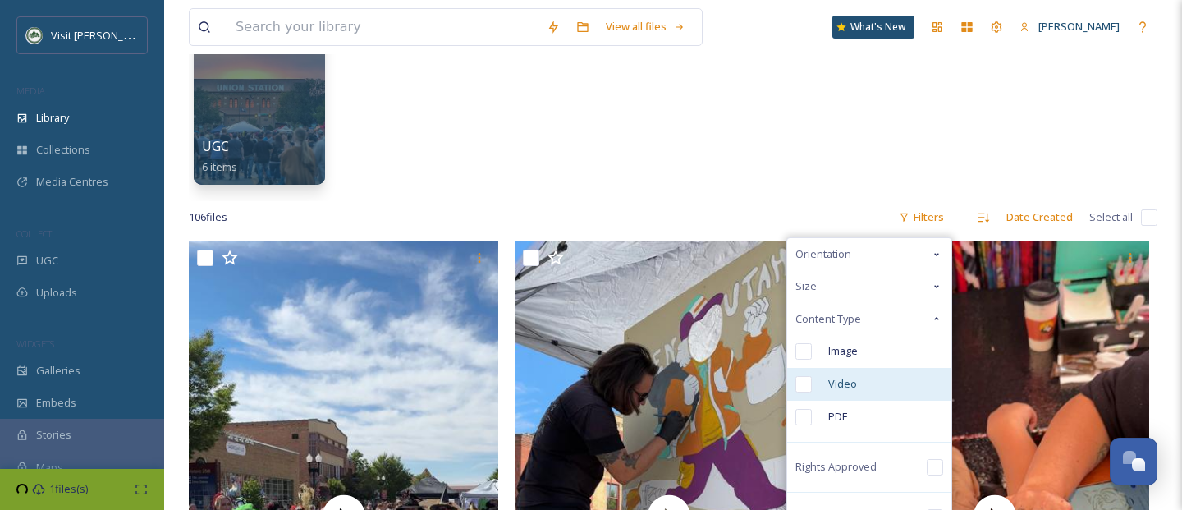
click at [809, 379] on input "checkbox" at bounding box center [803, 384] width 16 height 16
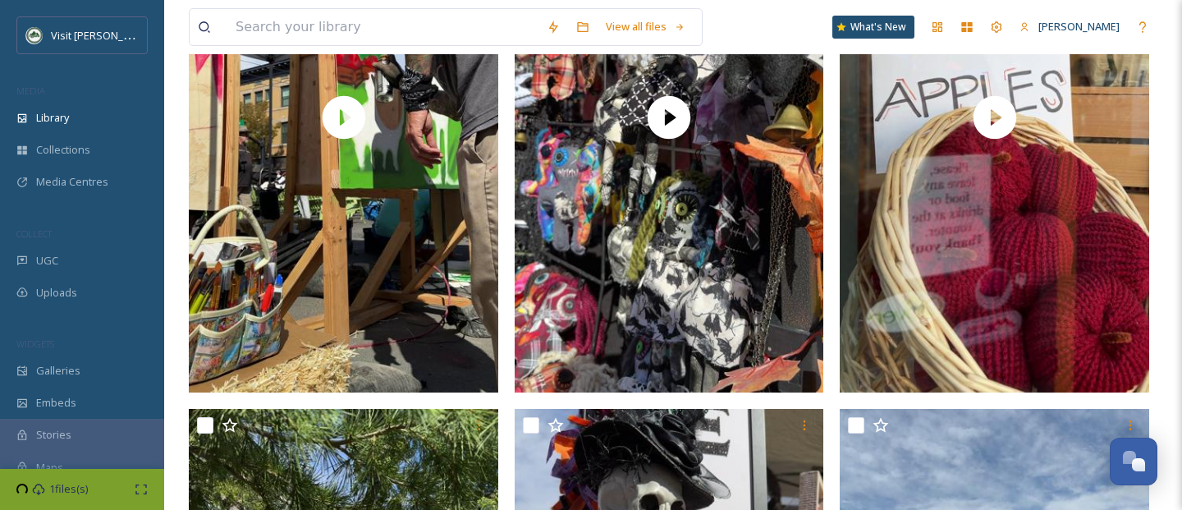
scroll to position [2079, 0]
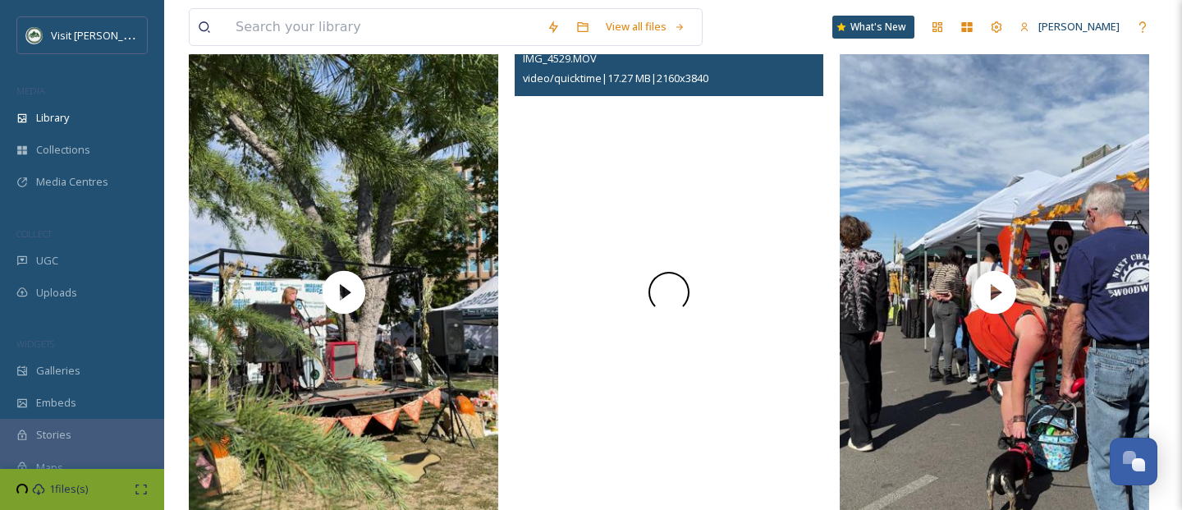
click at [639, 308] on div at bounding box center [669, 292] width 309 height 550
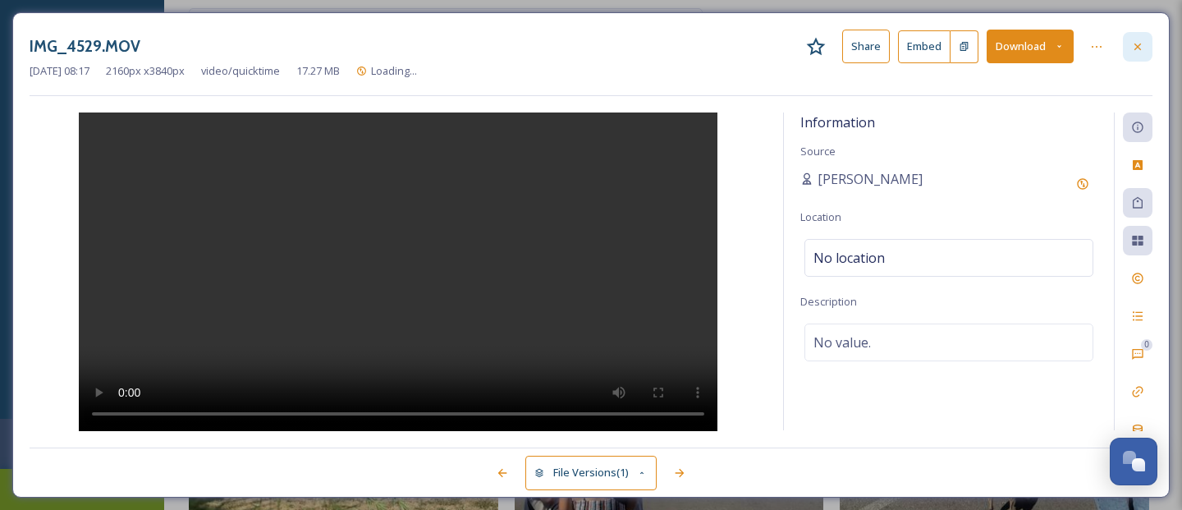
click at [1136, 48] on icon at bounding box center [1137, 46] width 13 height 13
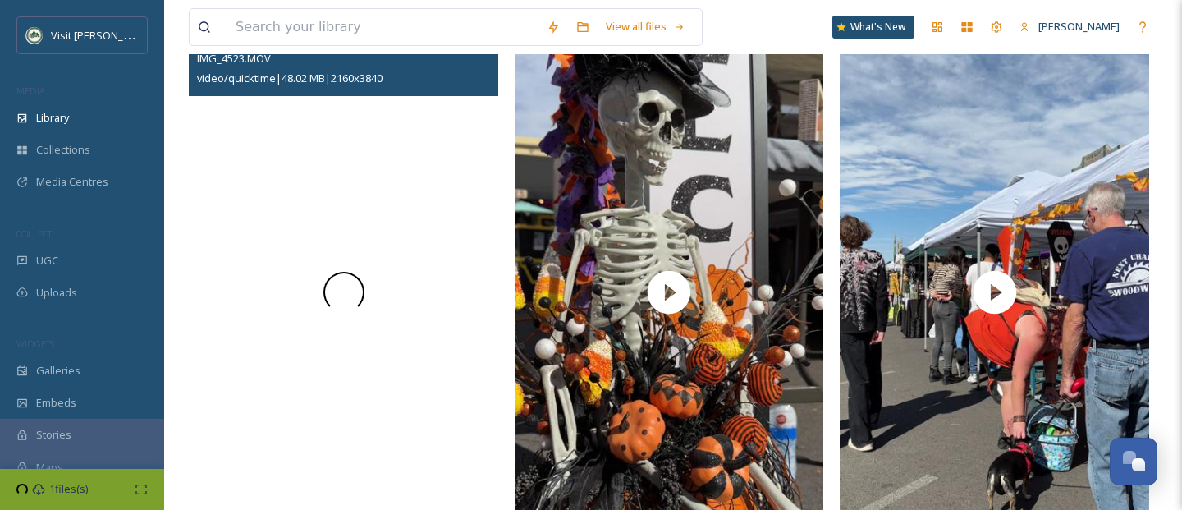
click at [280, 349] on div at bounding box center [343, 292] width 309 height 550
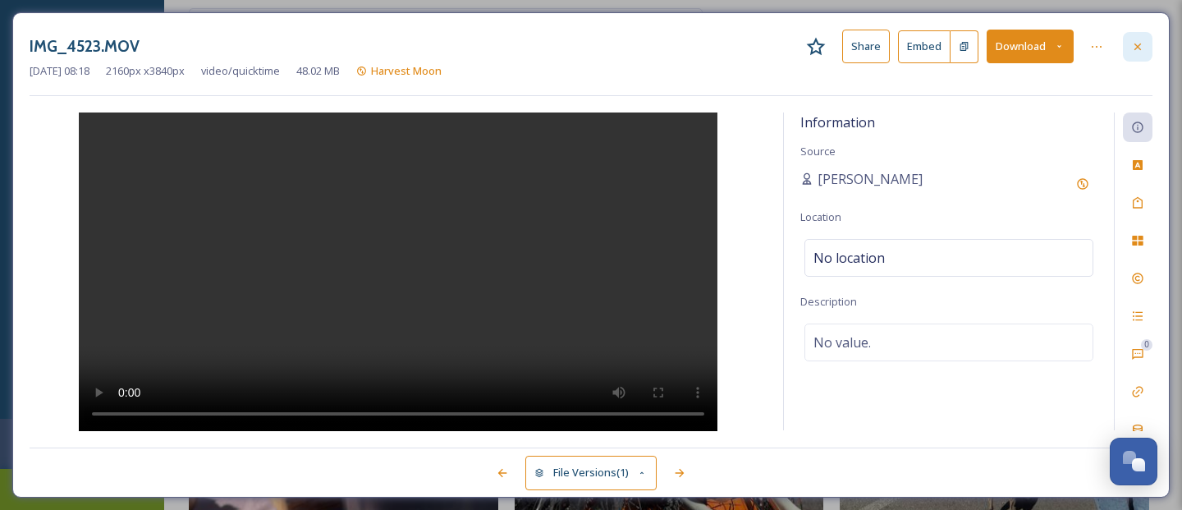
click at [1142, 47] on icon at bounding box center [1137, 46] width 13 height 13
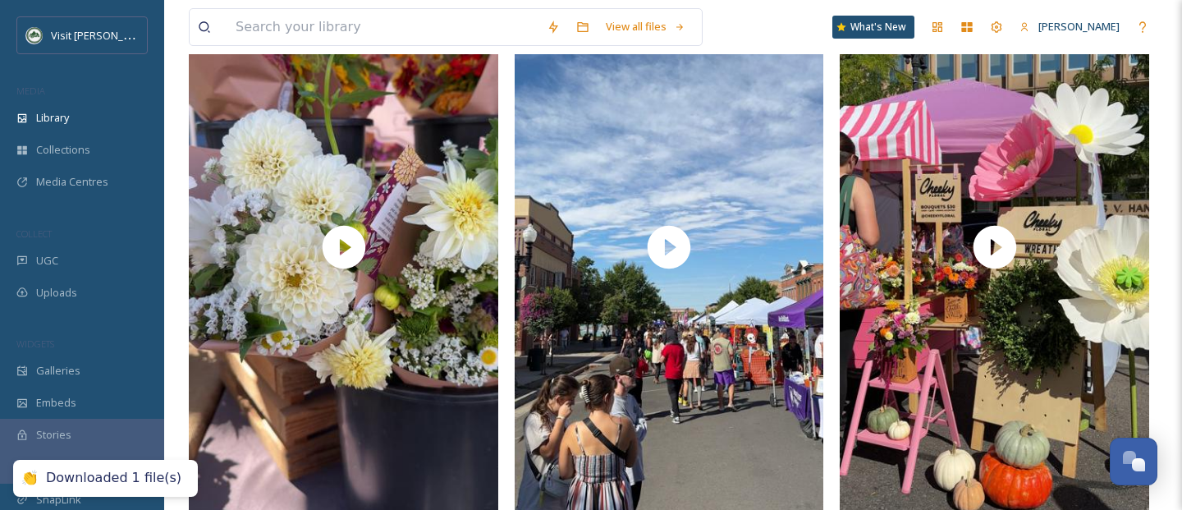
scroll to position [2694, 0]
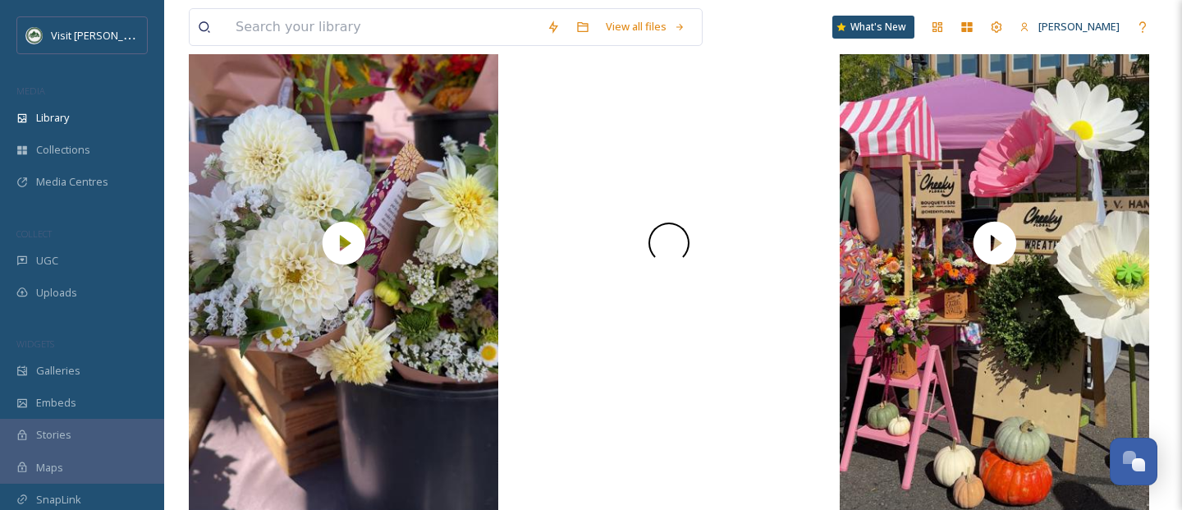
click at [683, 222] on div at bounding box center [669, 243] width 309 height 550
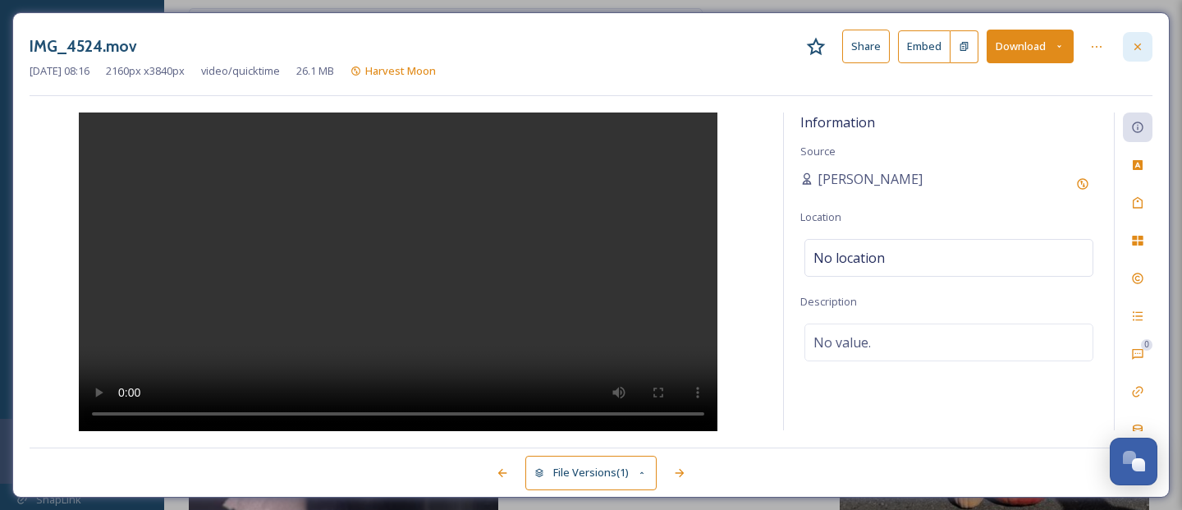
click at [1145, 38] on div at bounding box center [1138, 47] width 30 height 30
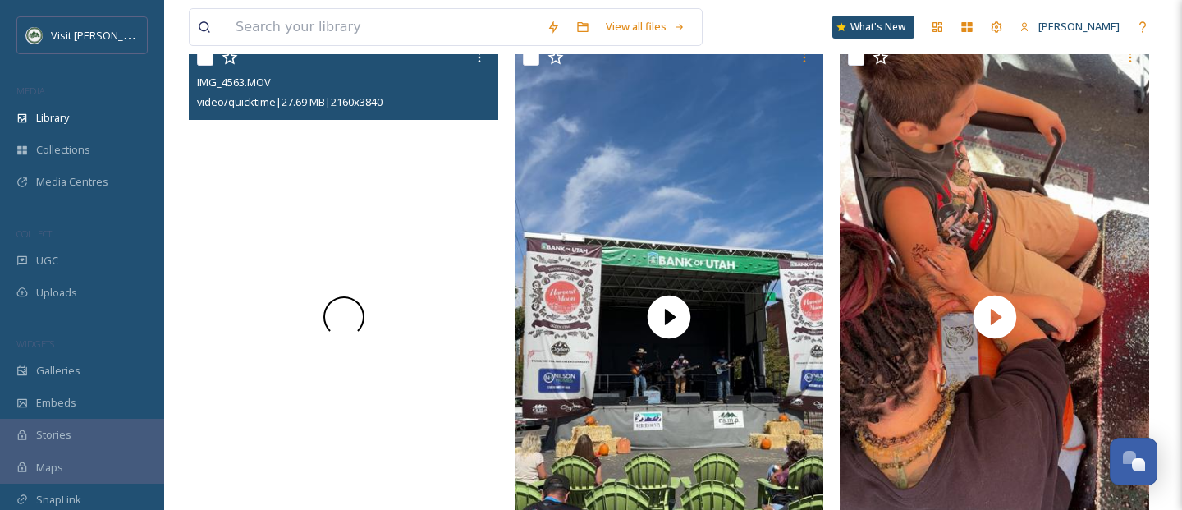
scroll to position [921, 0]
click at [440, 190] on div at bounding box center [343, 317] width 309 height 550
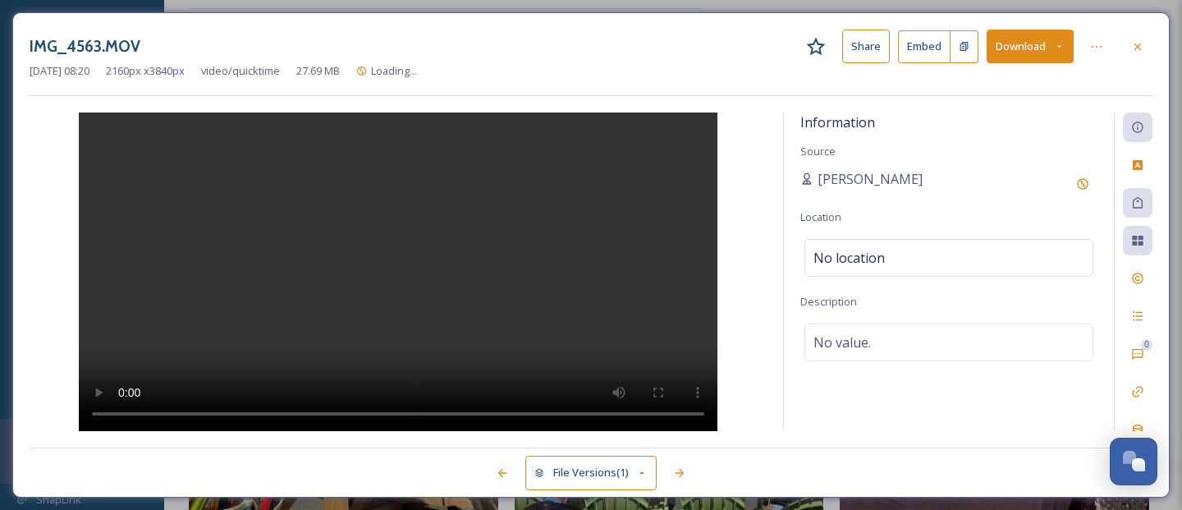
click at [1062, 45] on icon at bounding box center [1059, 46] width 11 height 11
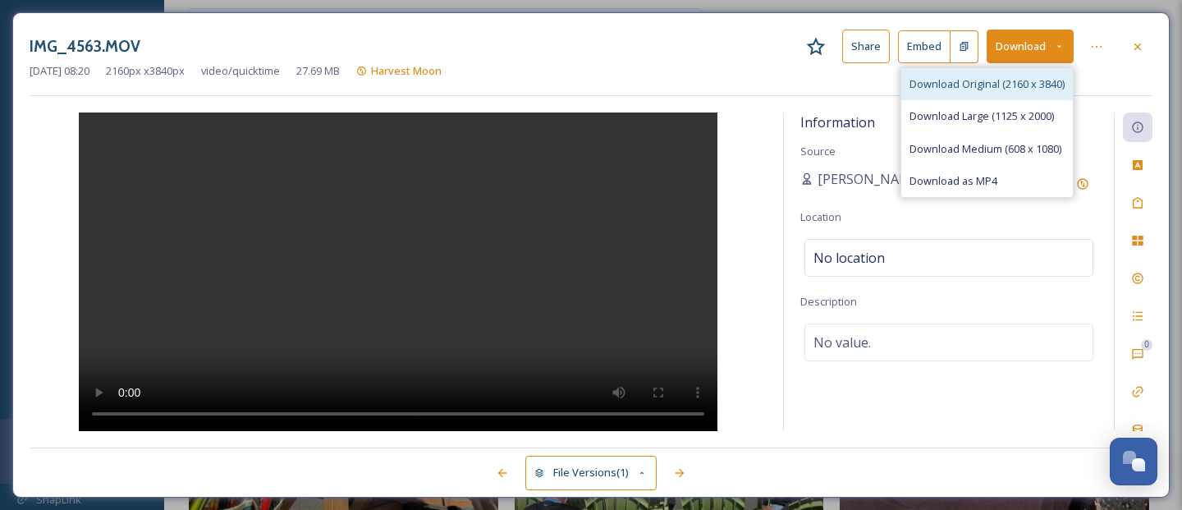
click at [990, 91] on div "Download Original (2160 x 3840)" at bounding box center [987, 84] width 172 height 32
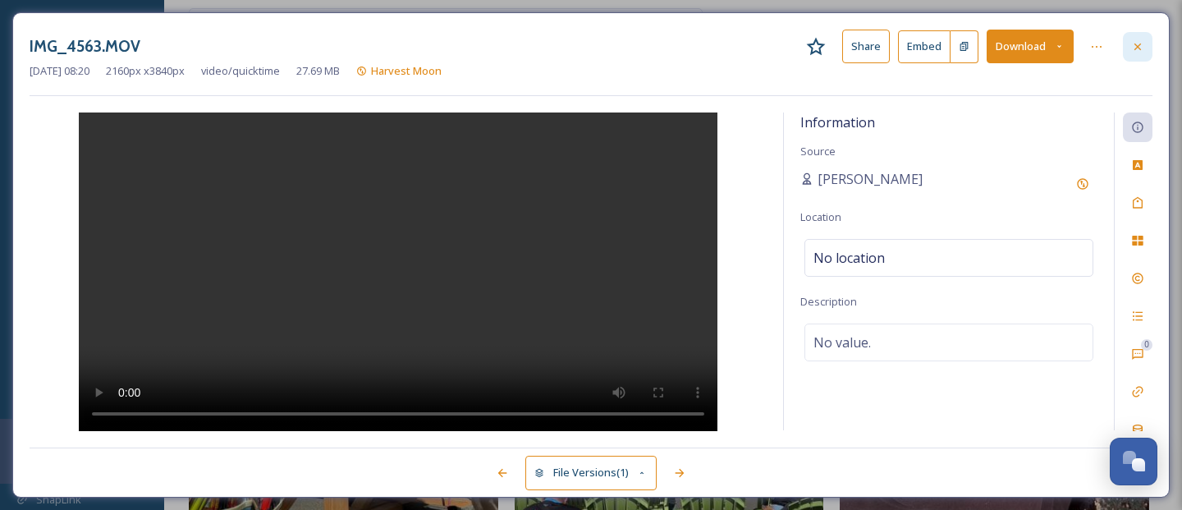
click at [1147, 43] on div at bounding box center [1138, 47] width 30 height 30
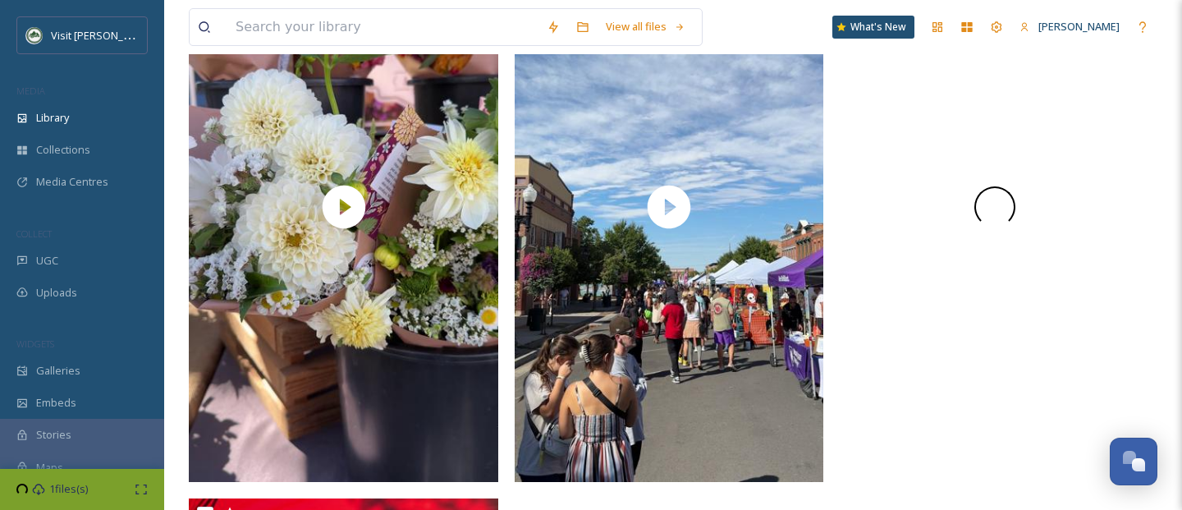
scroll to position [2808, 0]
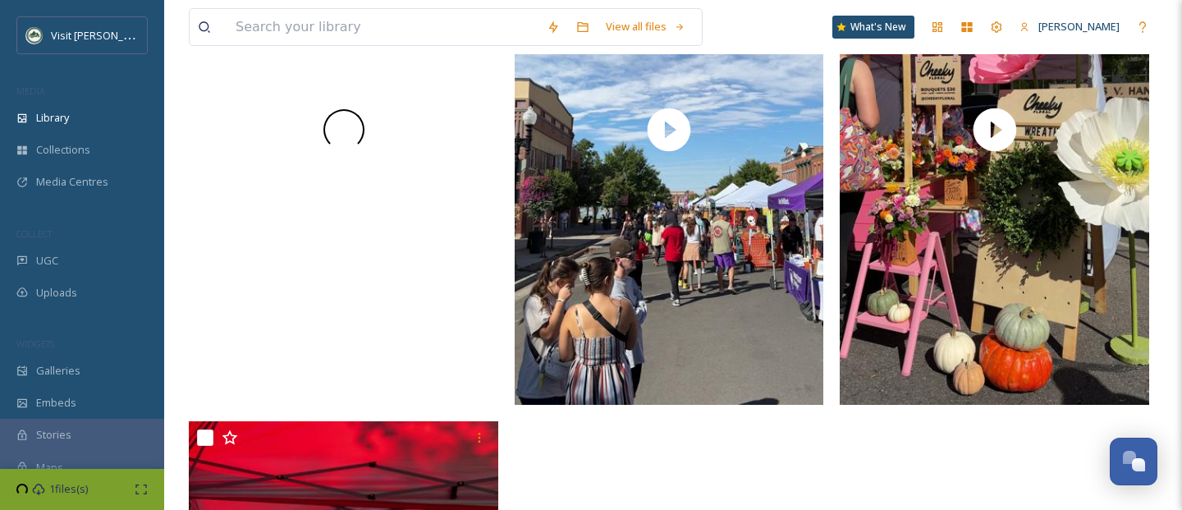
click at [386, 306] on div at bounding box center [343, 130] width 309 height 550
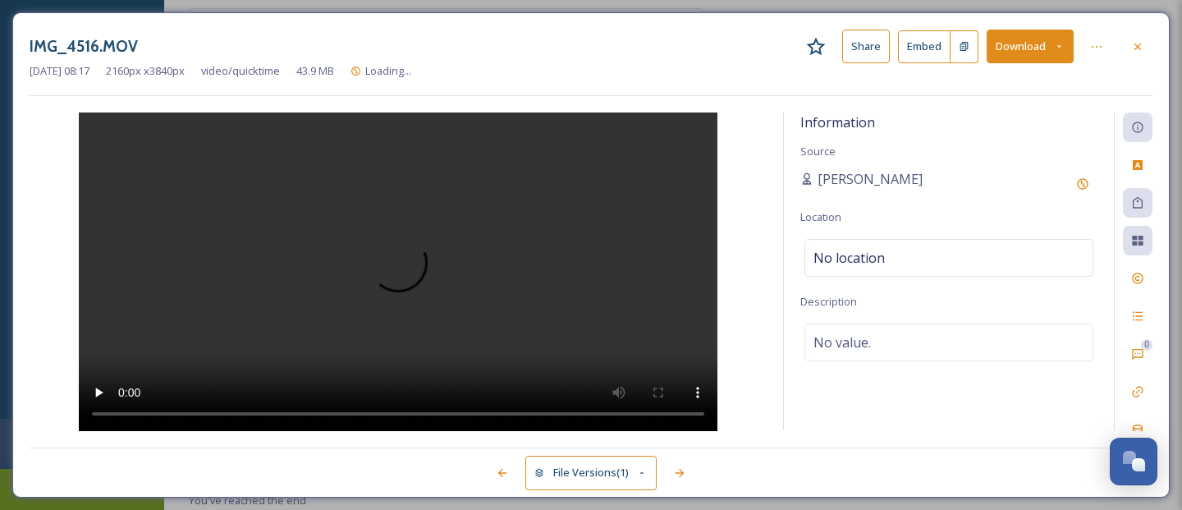
scroll to position [2241, 0]
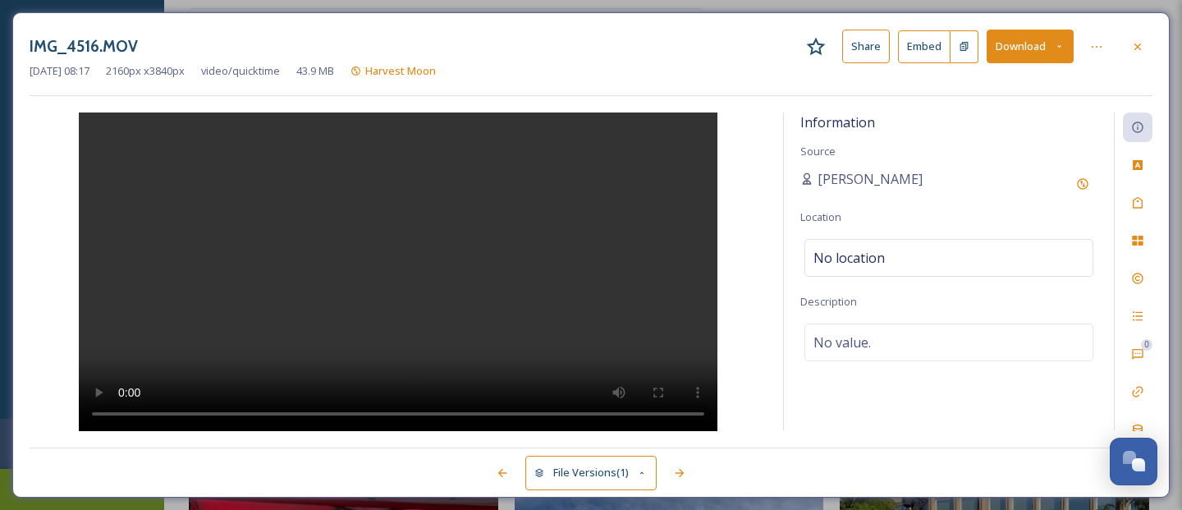
click at [1037, 48] on button "Download" at bounding box center [1030, 47] width 87 height 34
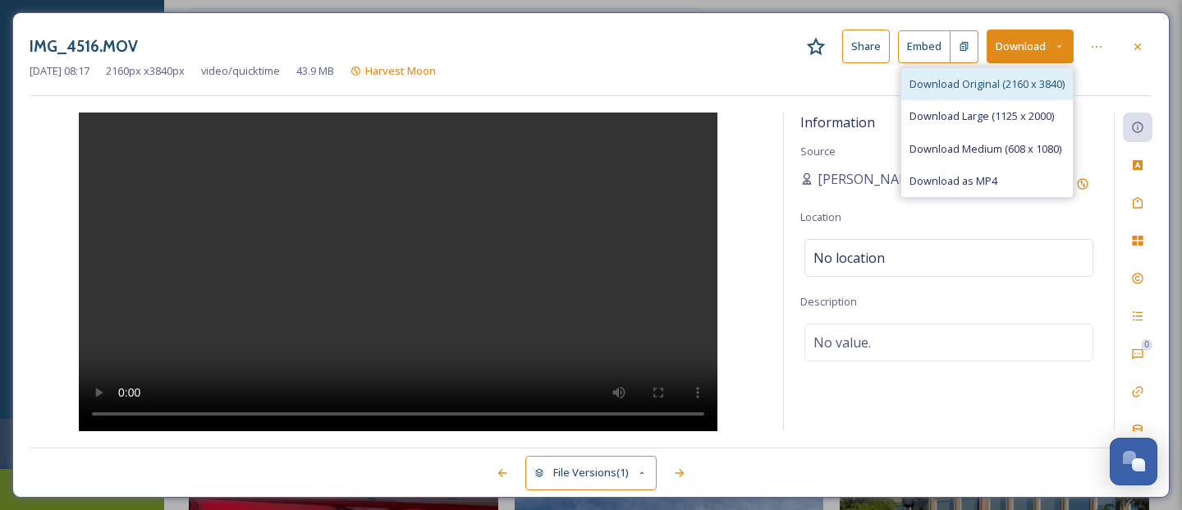
click at [1023, 77] on span "Download Original (2160 x 3840)" at bounding box center [986, 84] width 155 height 16
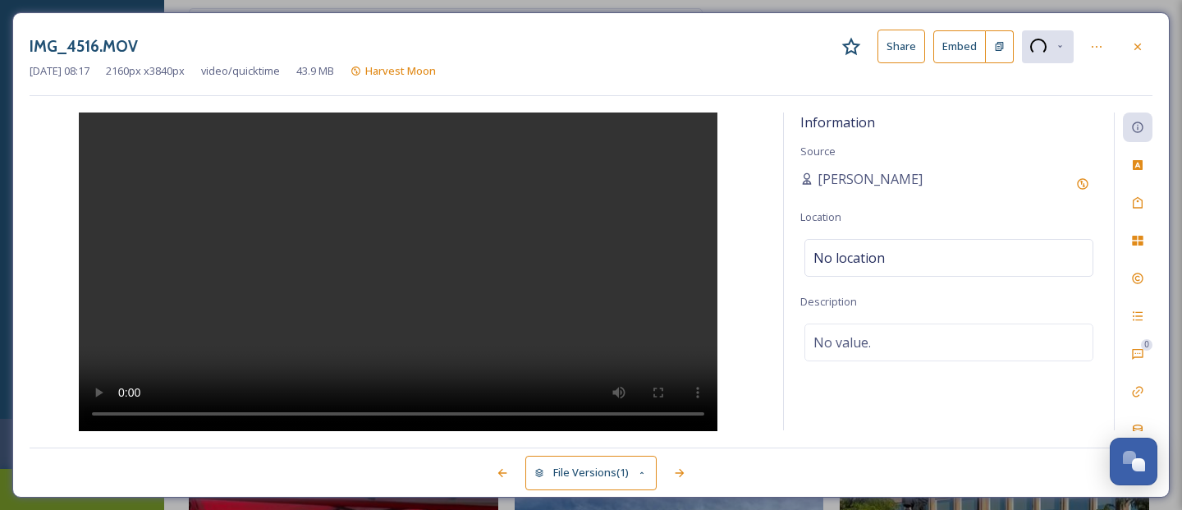
click at [1049, 6] on div "IMG_4516.MOV Share Embed [DATE] 08:17 2160 px x 3840 px video/quicktime 43.9 MB…" at bounding box center [591, 255] width 1182 height 510
click at [1141, 391] on icon at bounding box center [1137, 392] width 11 height 11
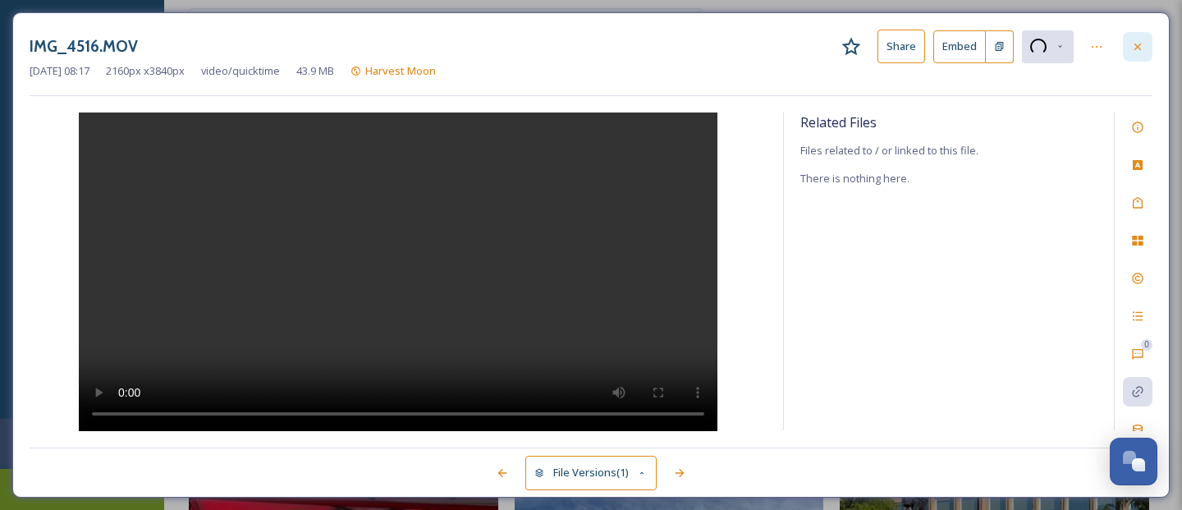
click at [1131, 48] on icon at bounding box center [1137, 46] width 13 height 13
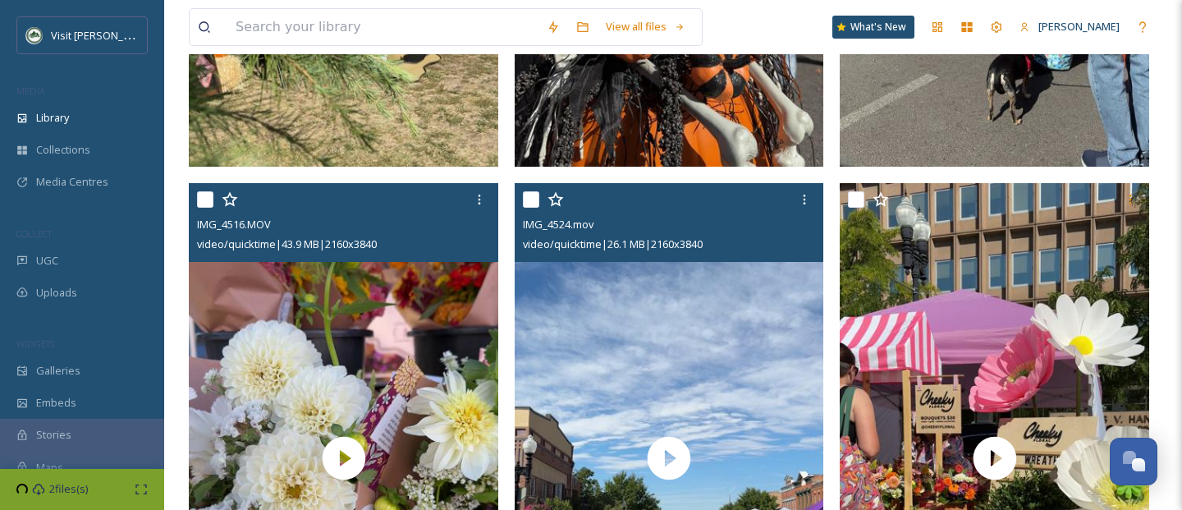
scroll to position [2480, 0]
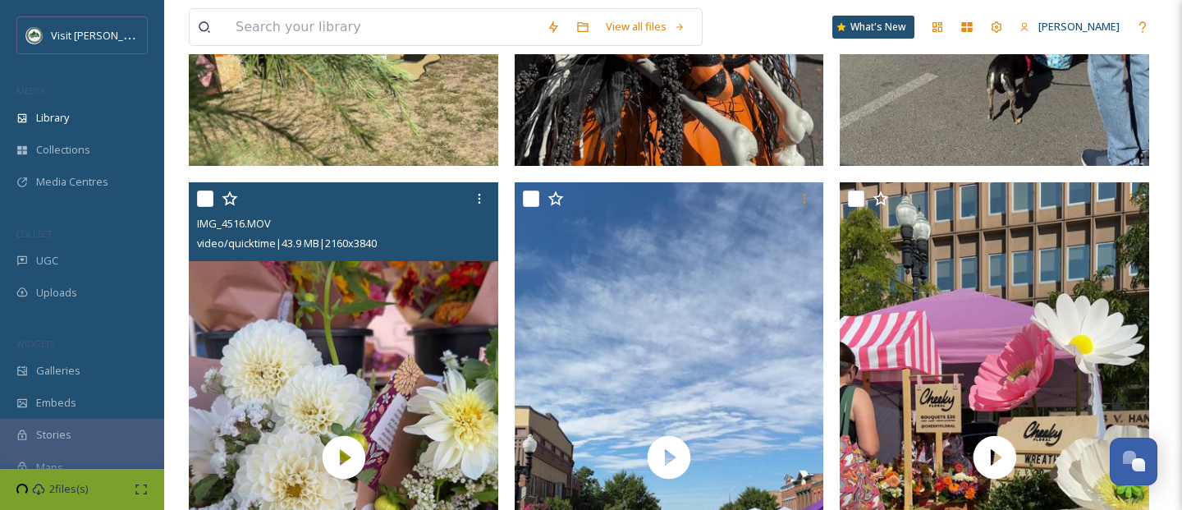
click at [201, 195] on input "checkbox" at bounding box center [205, 198] width 16 height 16
checkbox input "true"
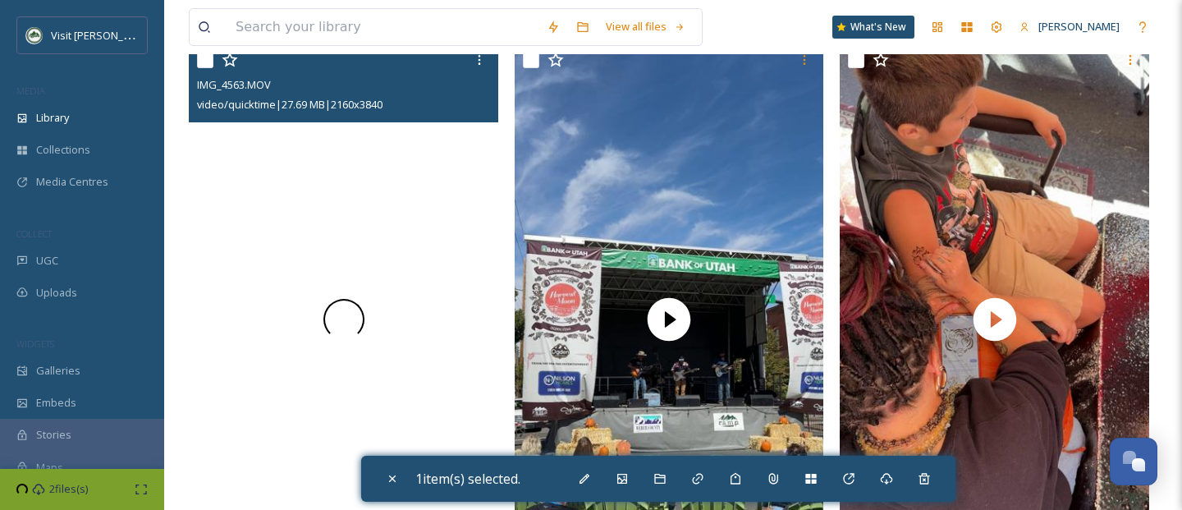
scroll to position [896, 0]
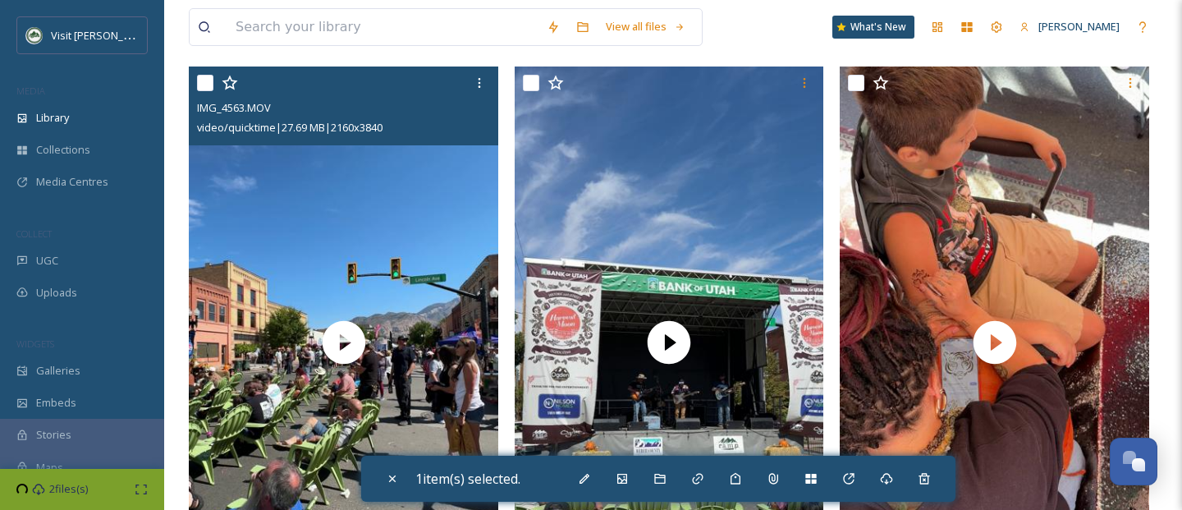
click at [208, 83] on input "checkbox" at bounding box center [205, 83] width 16 height 16
checkbox input "true"
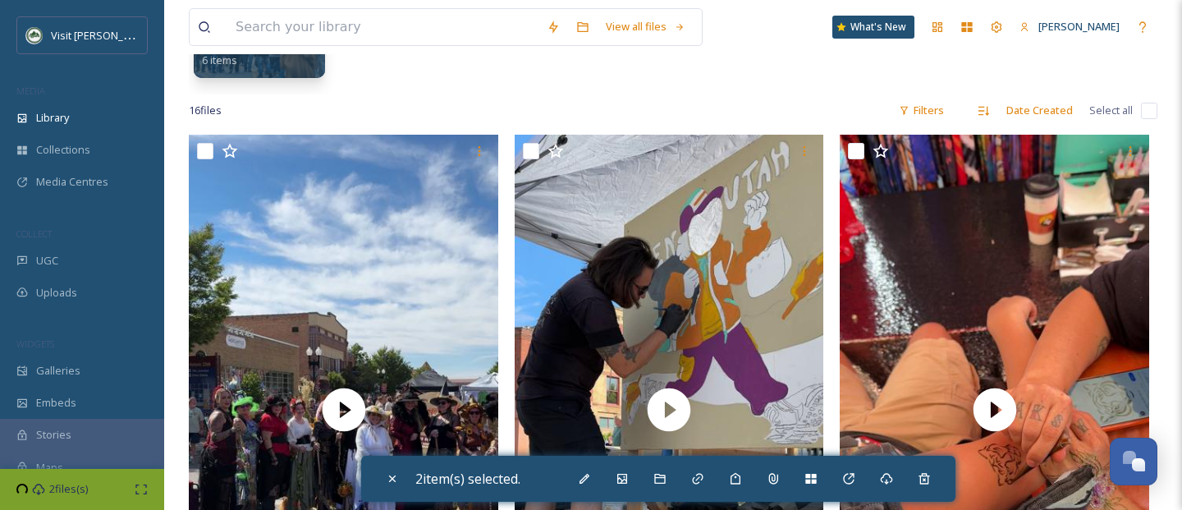
scroll to position [0, 0]
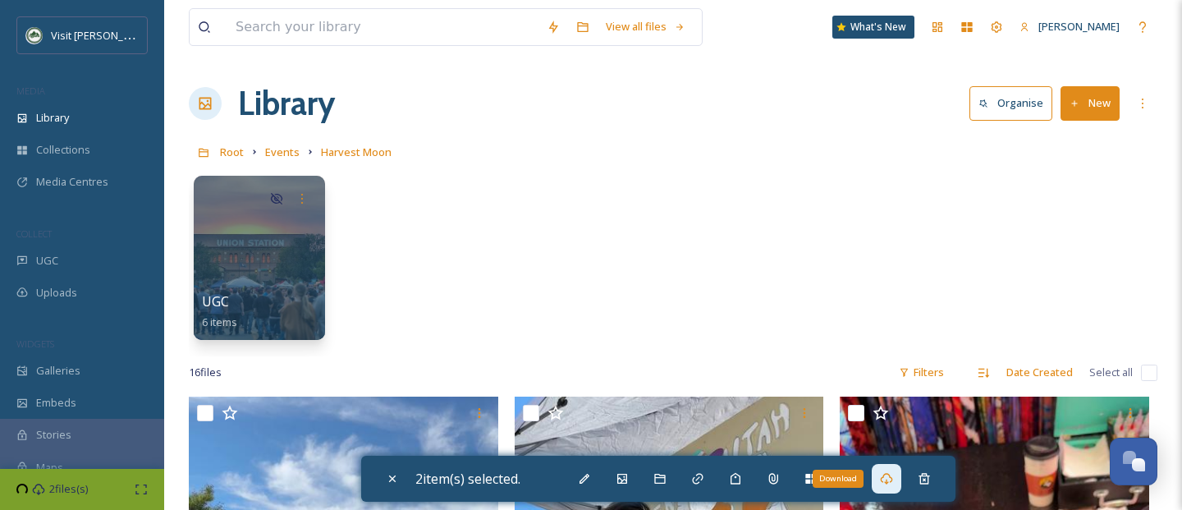
click at [888, 484] on icon at bounding box center [886, 478] width 13 height 13
